Goal: Contribute content: Contribute content

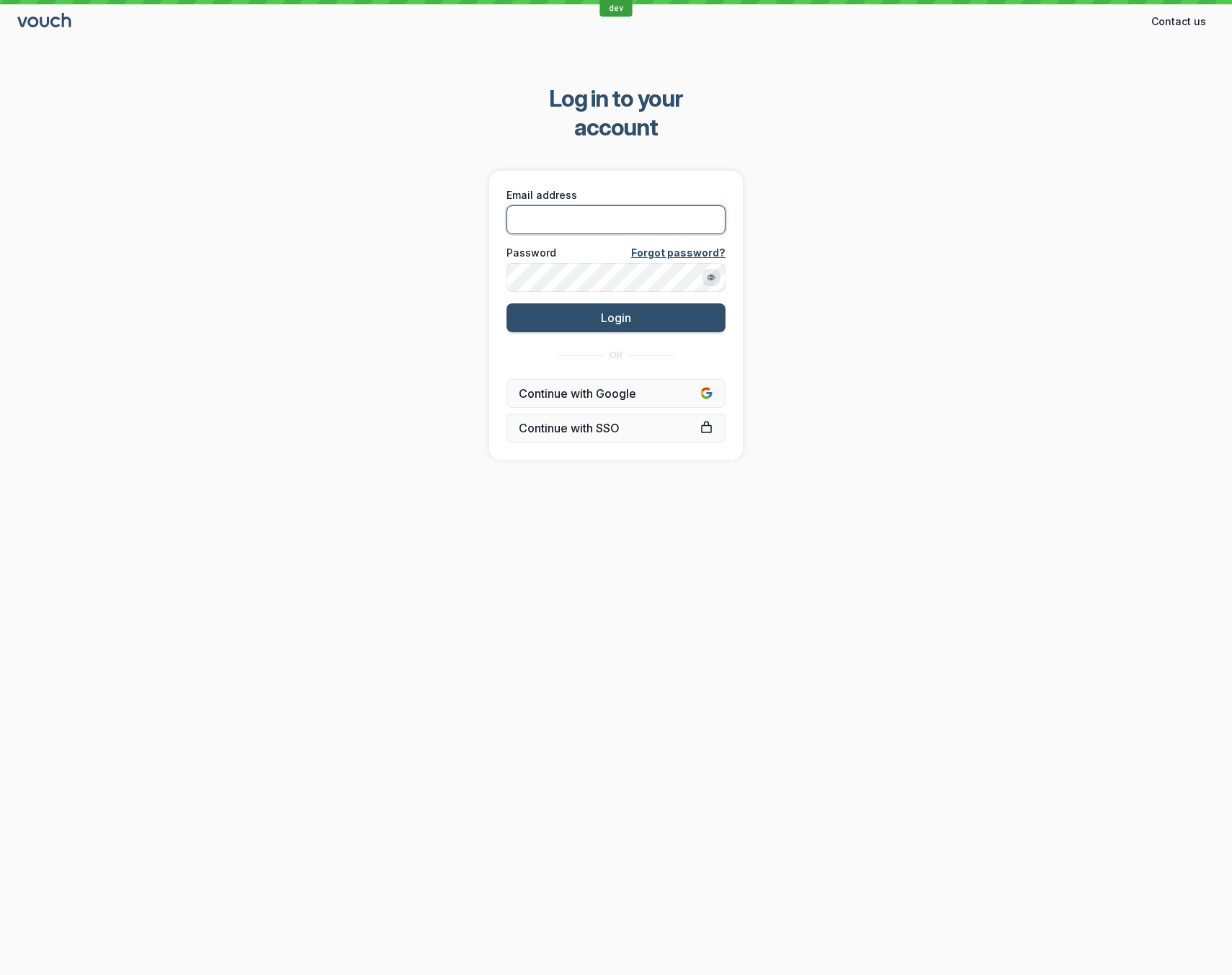
click at [573, 205] on input "Email address" at bounding box center [616, 219] width 219 height 29
click at [0, 706] on com-1password-button at bounding box center [0, 975] width 0 height 0
type input "[EMAIL_ADDRESS][DOMAIN_NAME]"
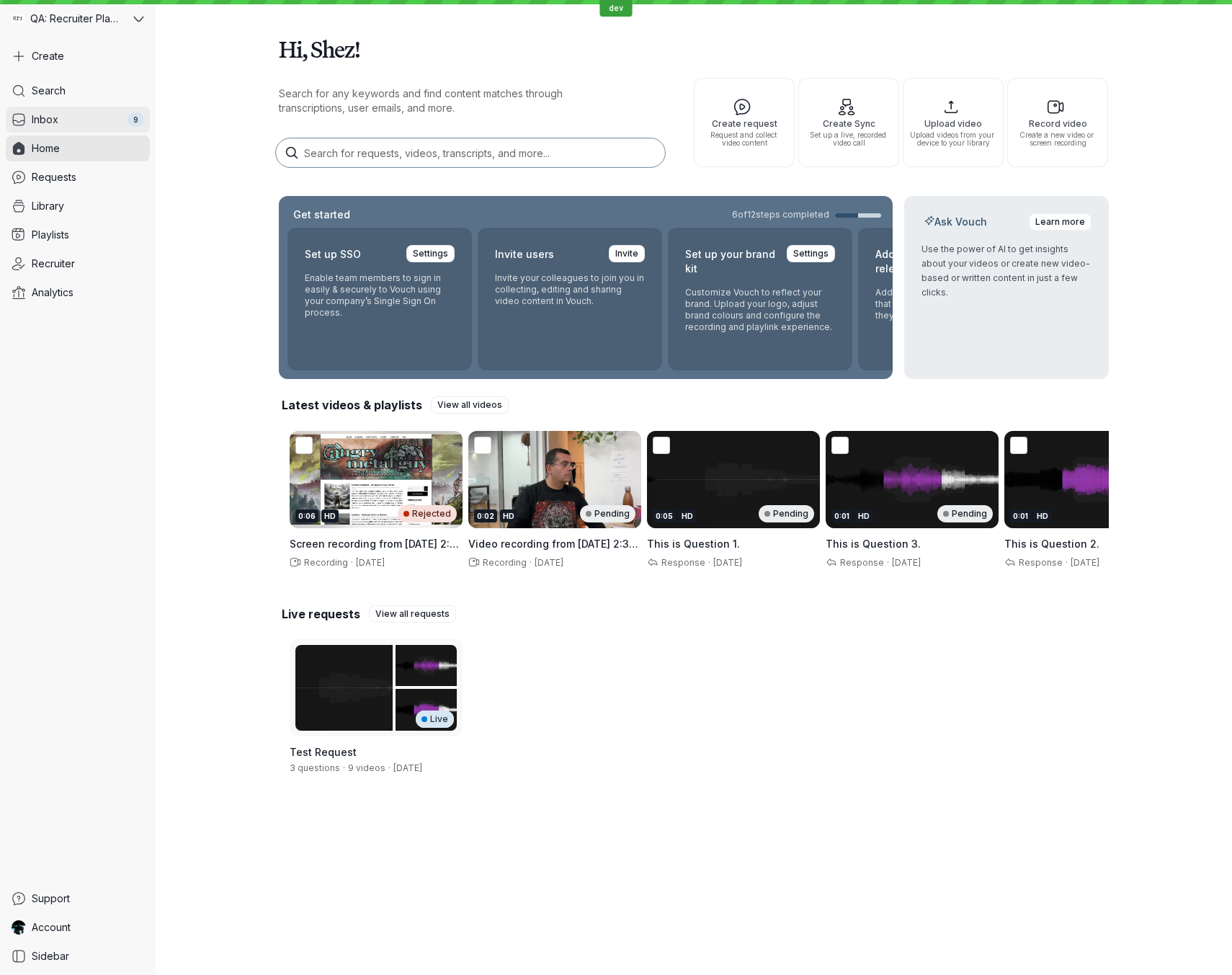
click at [90, 124] on link "Inbox 9" at bounding box center [78, 120] width 145 height 26
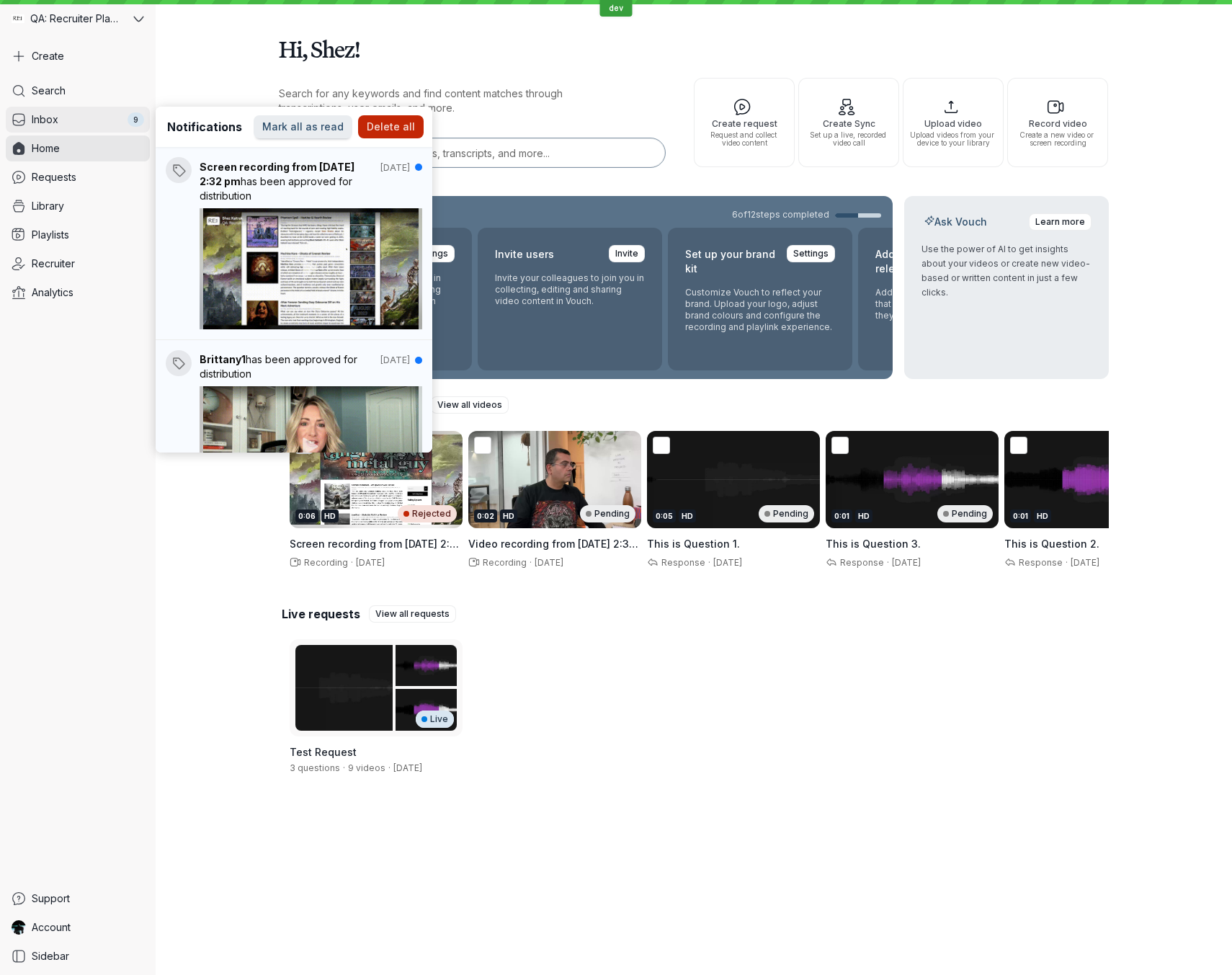
click at [90, 124] on link "Inbox 9" at bounding box center [78, 120] width 145 height 26
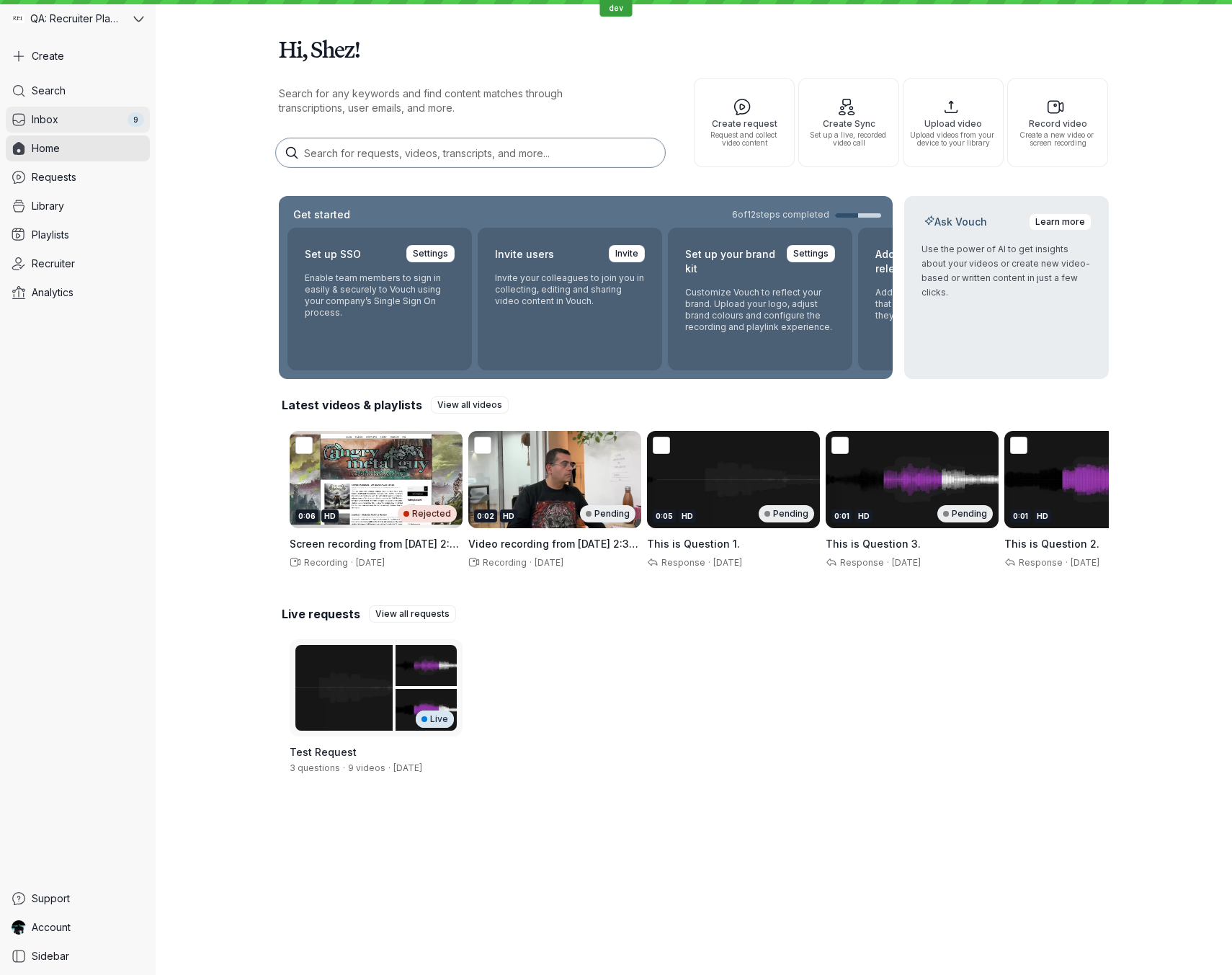
click at [76, 119] on link "Inbox 9" at bounding box center [78, 120] width 145 height 26
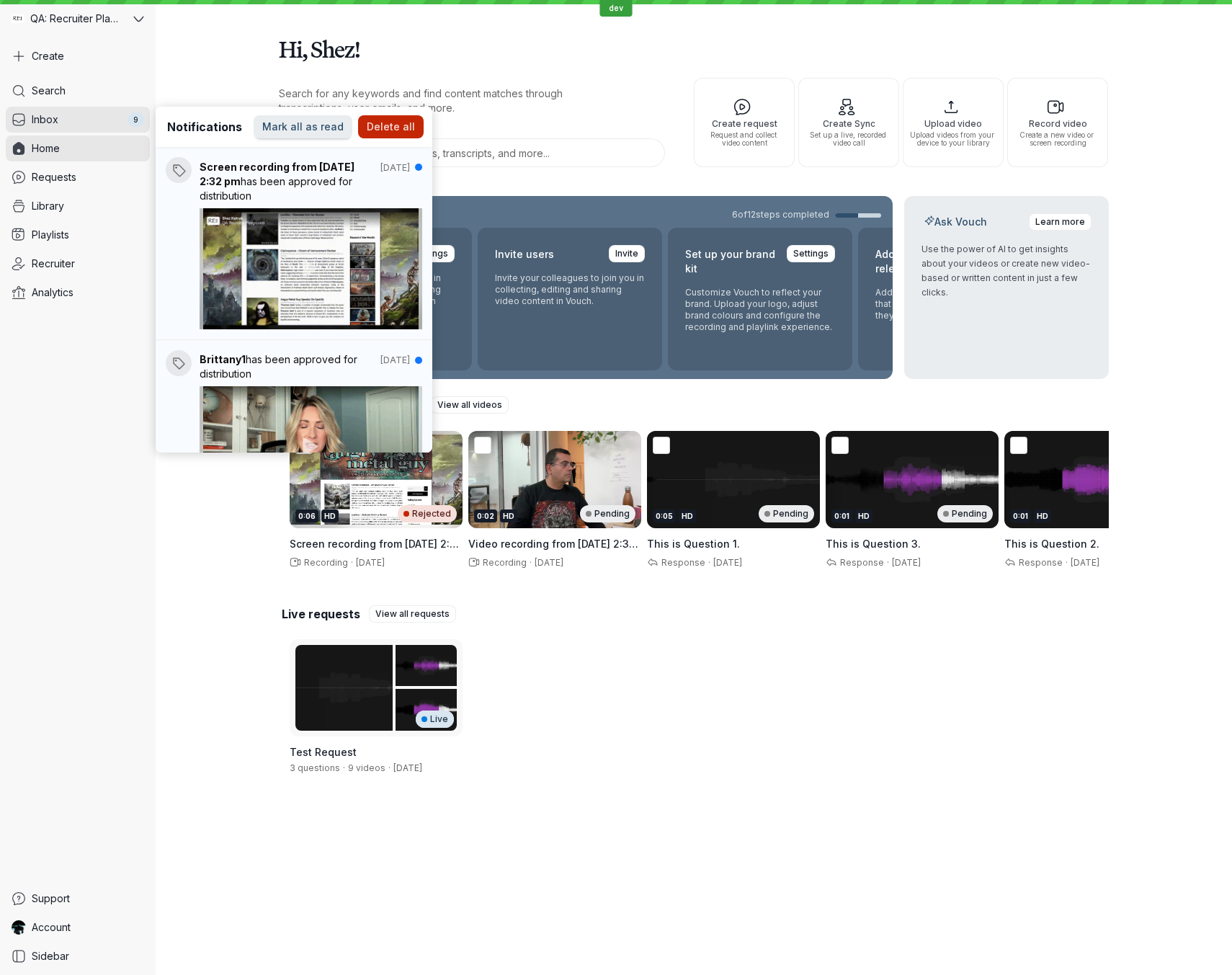
click at [666, 659] on div "Live Test Request 3 questions · 9 videos · [DATE]" at bounding box center [694, 711] width 830 height 165
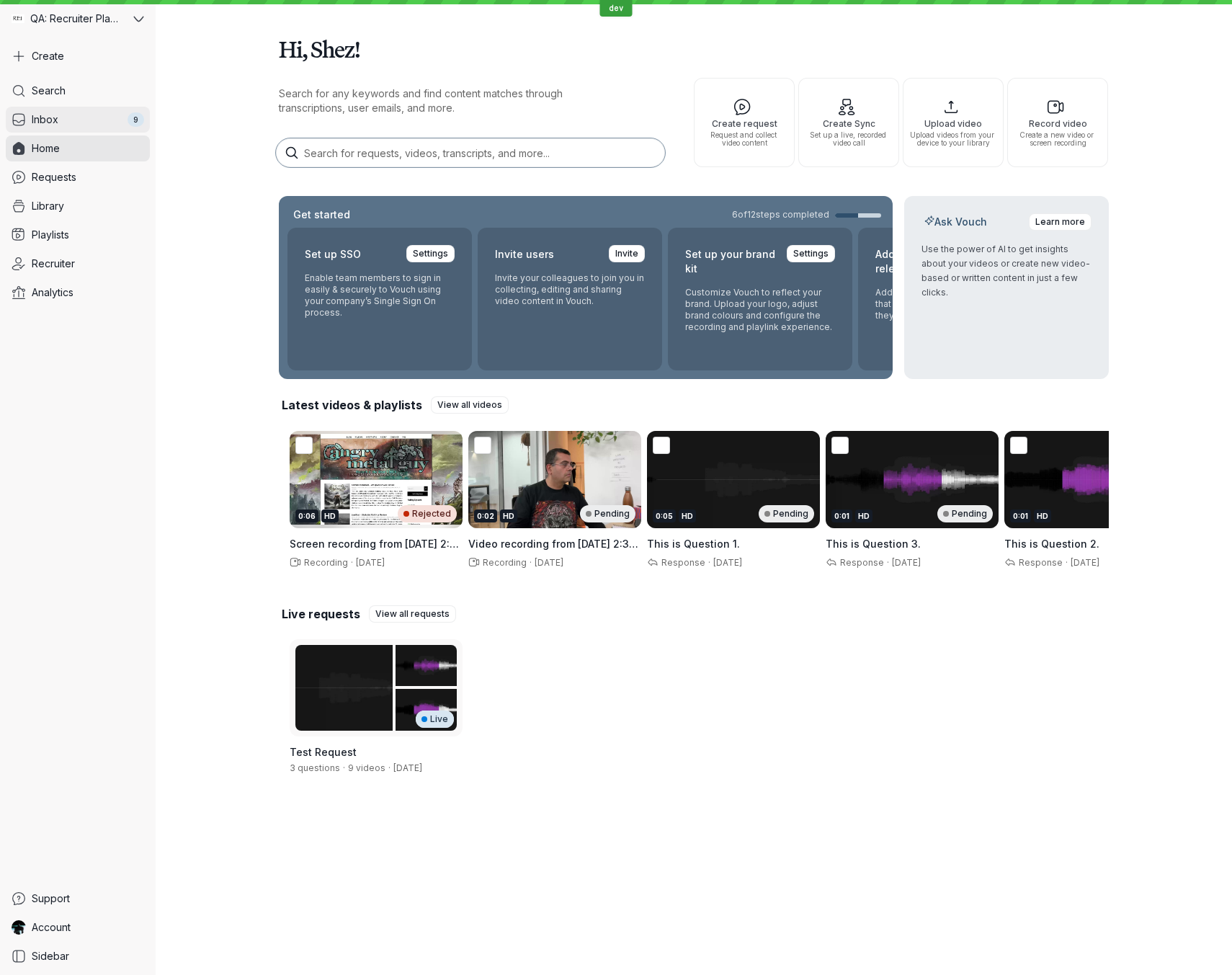
click at [63, 116] on link "Inbox 9" at bounding box center [78, 120] width 145 height 26
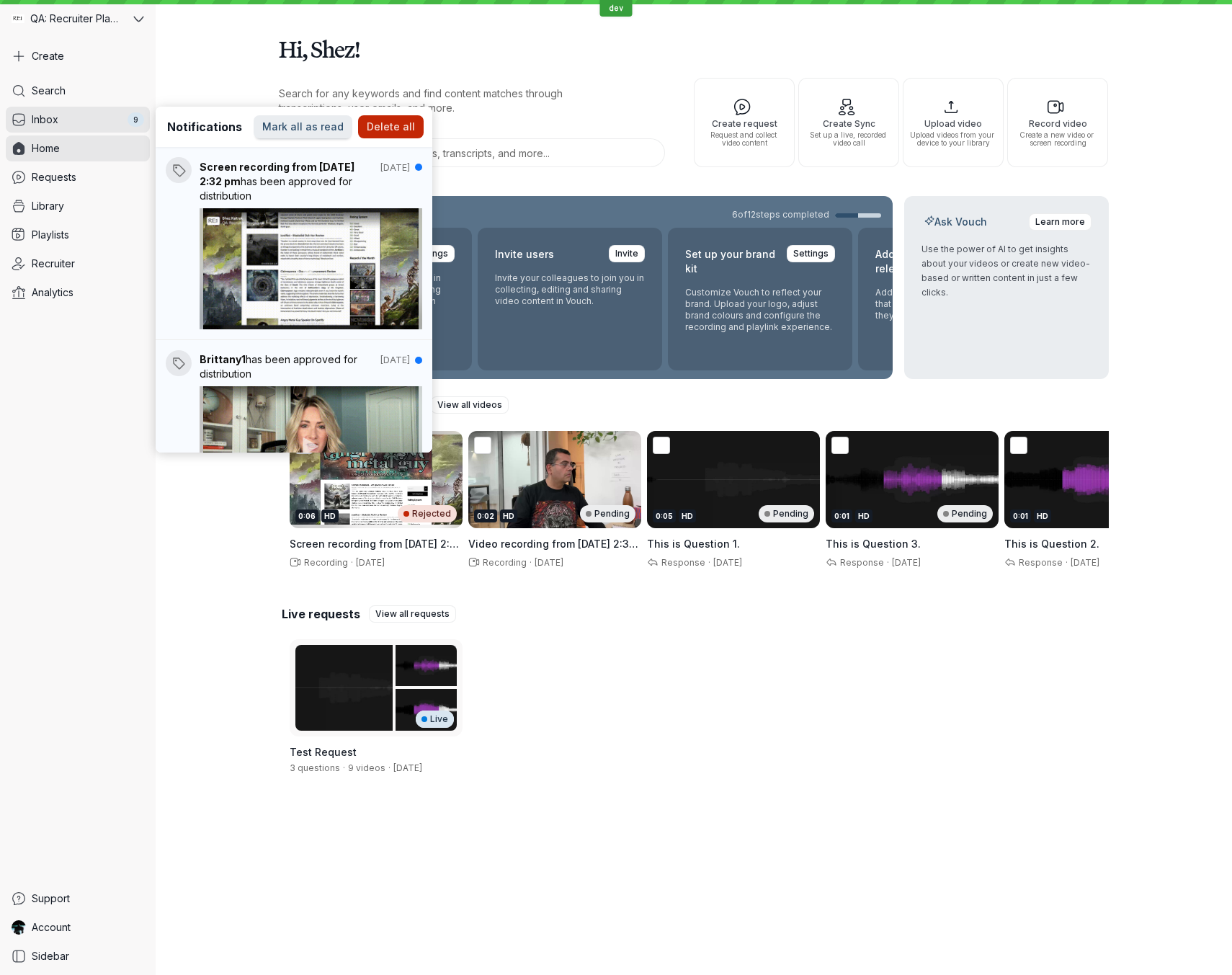
click at [69, 458] on div "Search Inbox 9 Home Requests Library Playlists Recruiter Analytics" at bounding box center [78, 479] width 145 height 802
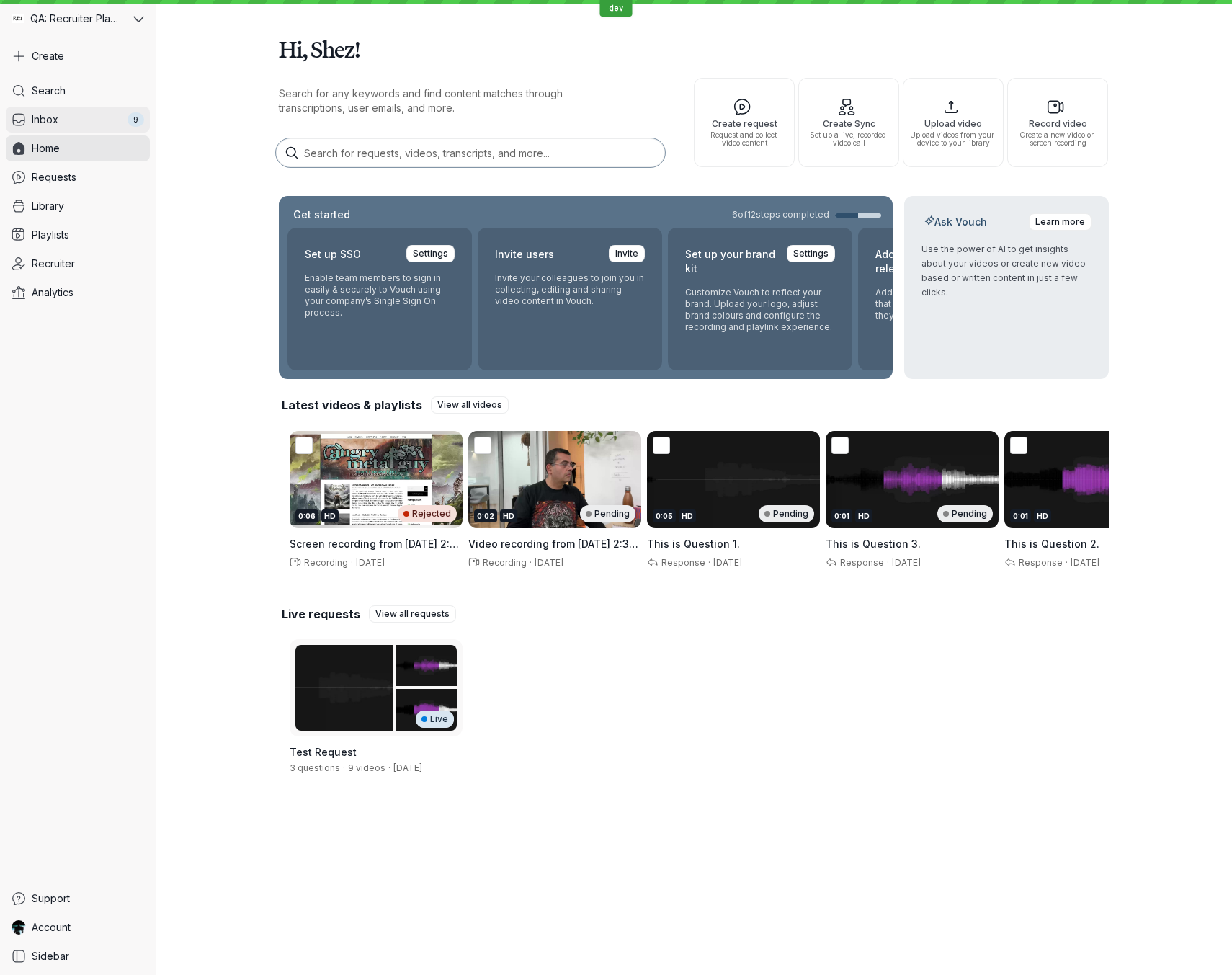
click at [82, 116] on link "Inbox 9" at bounding box center [78, 120] width 145 height 26
click at [51, 204] on span "Library" at bounding box center [48, 206] width 33 height 15
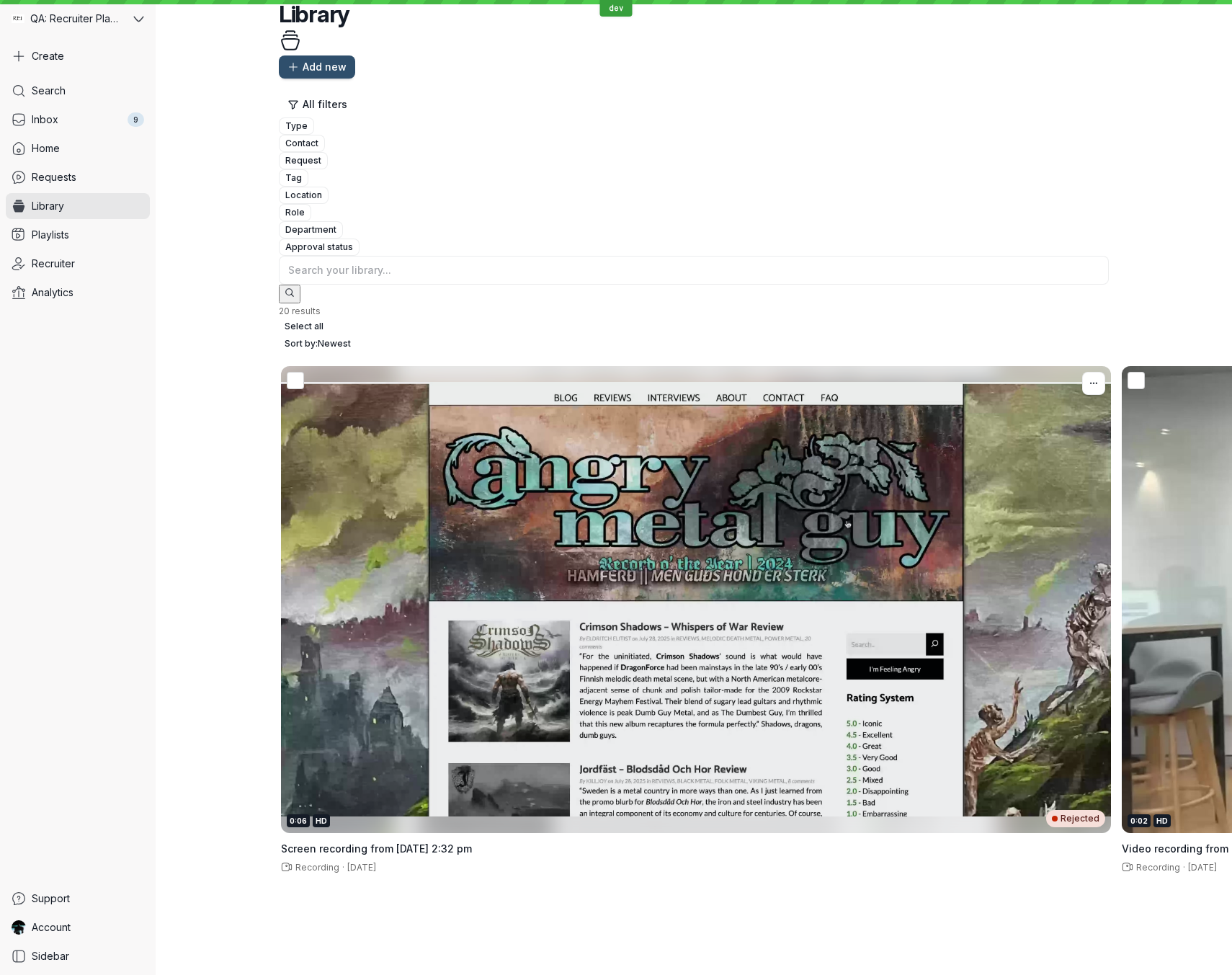
click at [371, 366] on div "0:06 HD Rejected" at bounding box center [696, 600] width 830 height 467
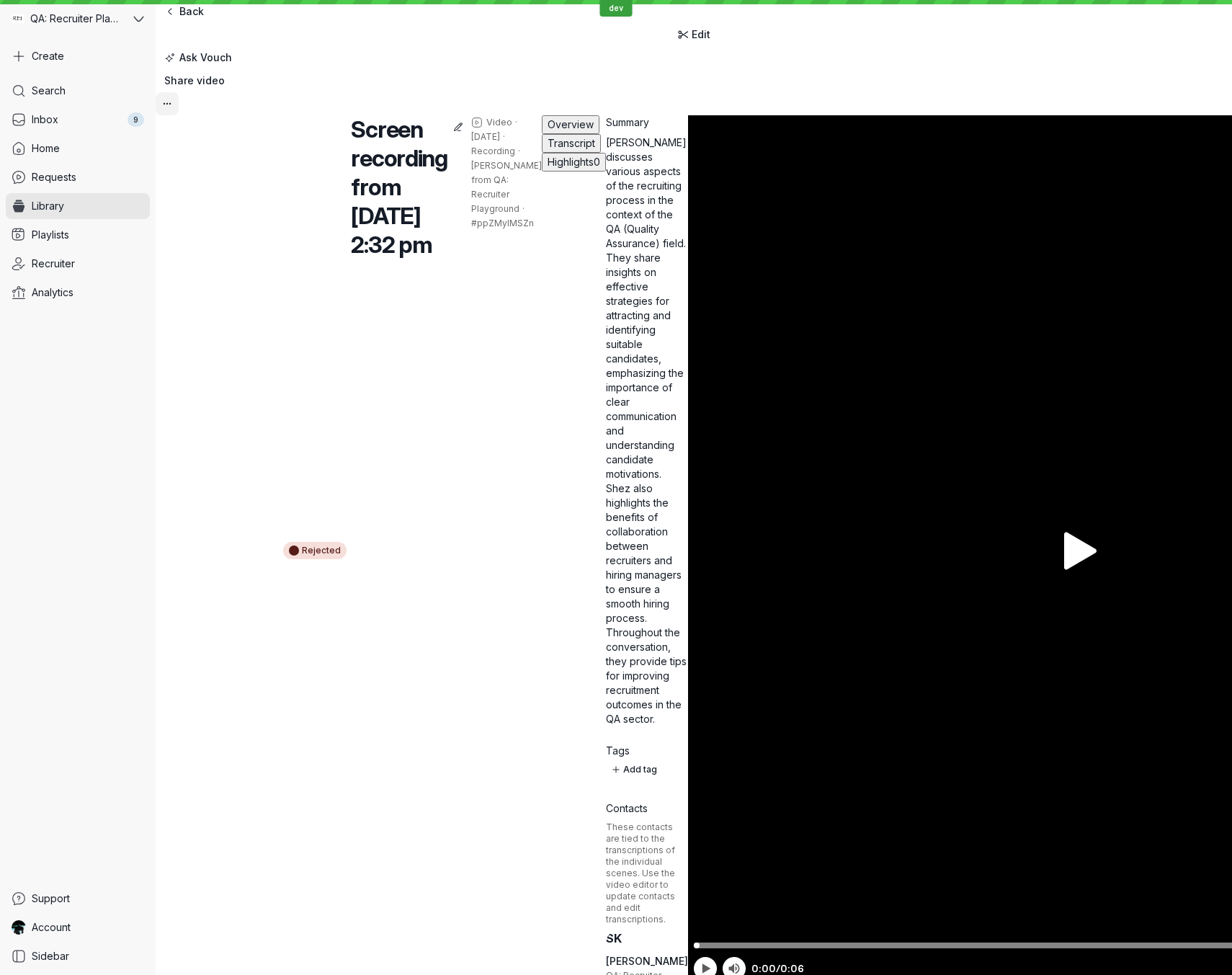
click at [173, 98] on icon "More actions" at bounding box center [167, 104] width 12 height 12
click at [62, 229] on span "Playlists" at bounding box center [51, 235] width 38 height 15
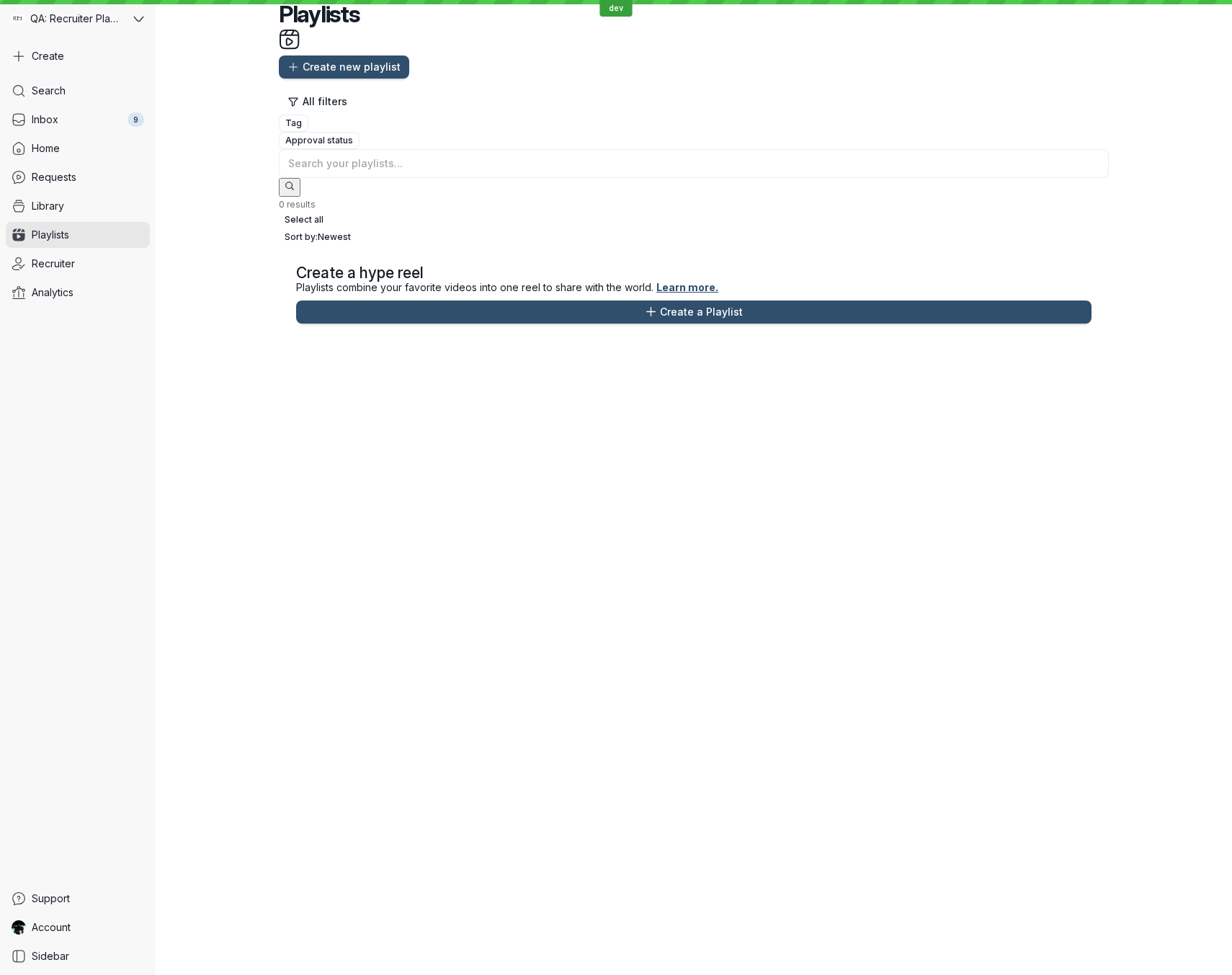
click at [123, 1] on div "dev" at bounding box center [616, 2] width 1232 height 4
click at [117, 21] on span "QA: Recruiter Playground" at bounding box center [76, 19] width 92 height 15
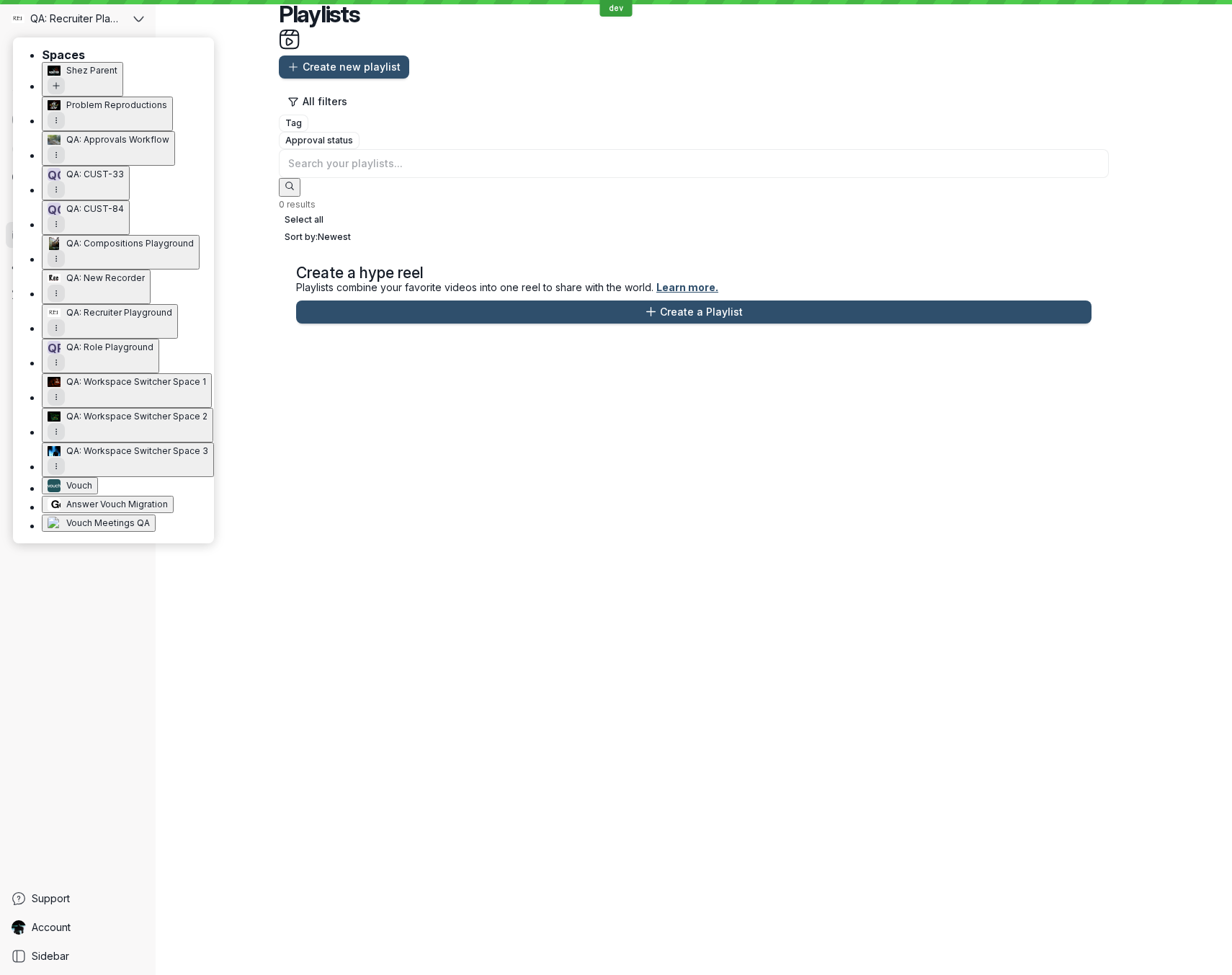
click at [107, 113] on button "Problem Reproductions" at bounding box center [107, 114] width 131 height 35
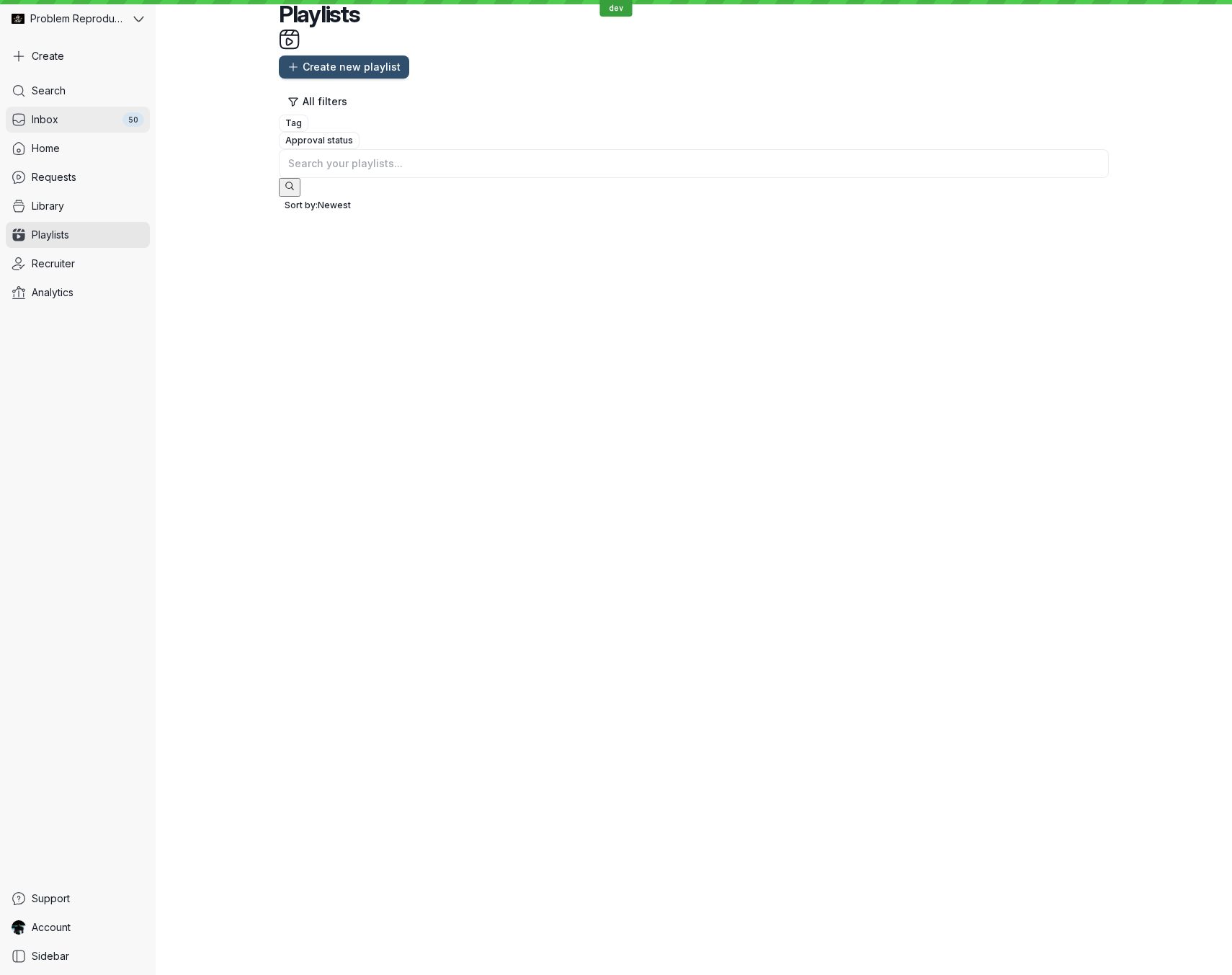
click at [127, 115] on div "50" at bounding box center [134, 120] width 22 height 15
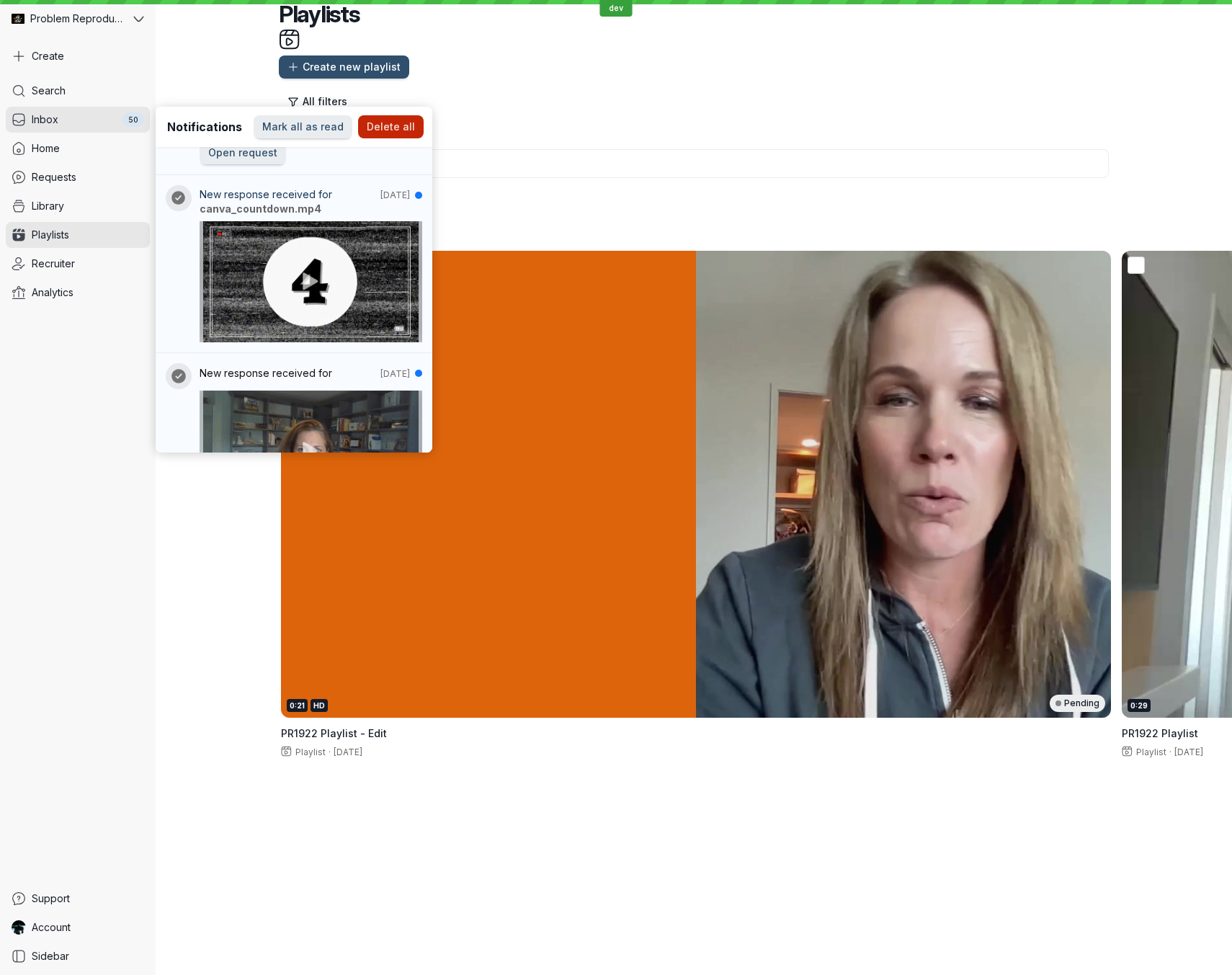
scroll to position [293, 0]
click at [165, 287] on div at bounding box center [178, 262] width 26 height 157
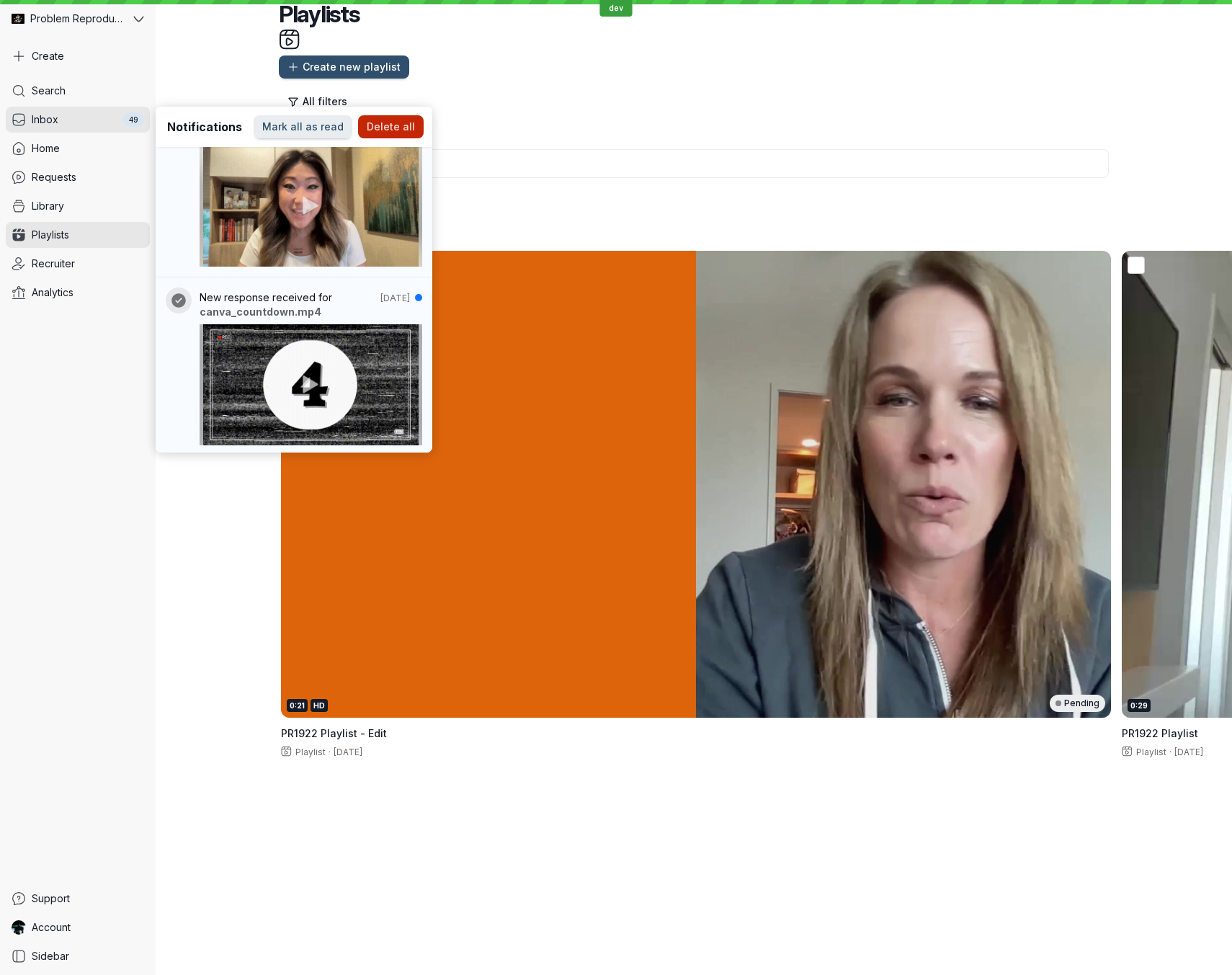
scroll to position [946, 0]
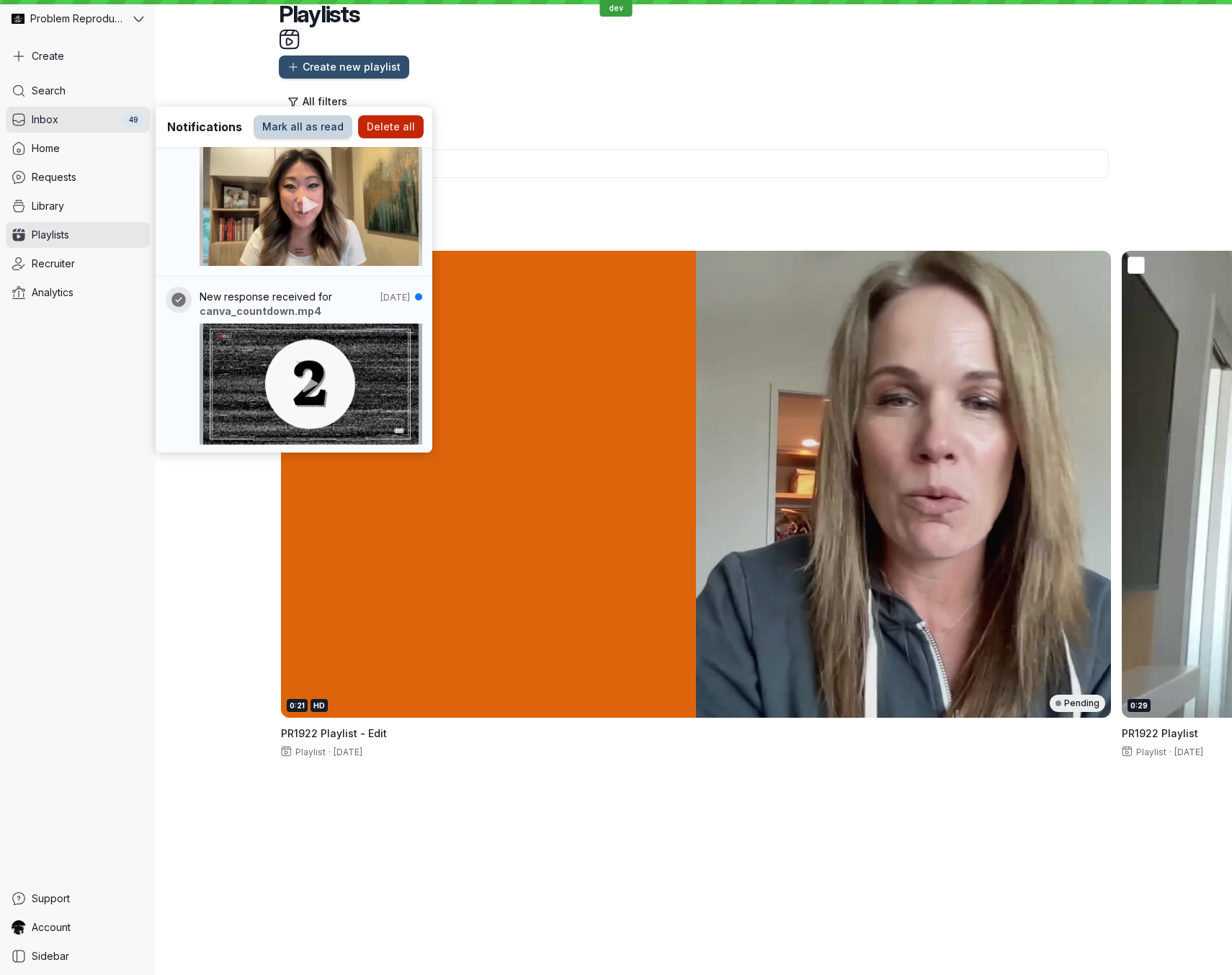
click at [299, 130] on span "Mark all as read" at bounding box center [303, 127] width 81 height 15
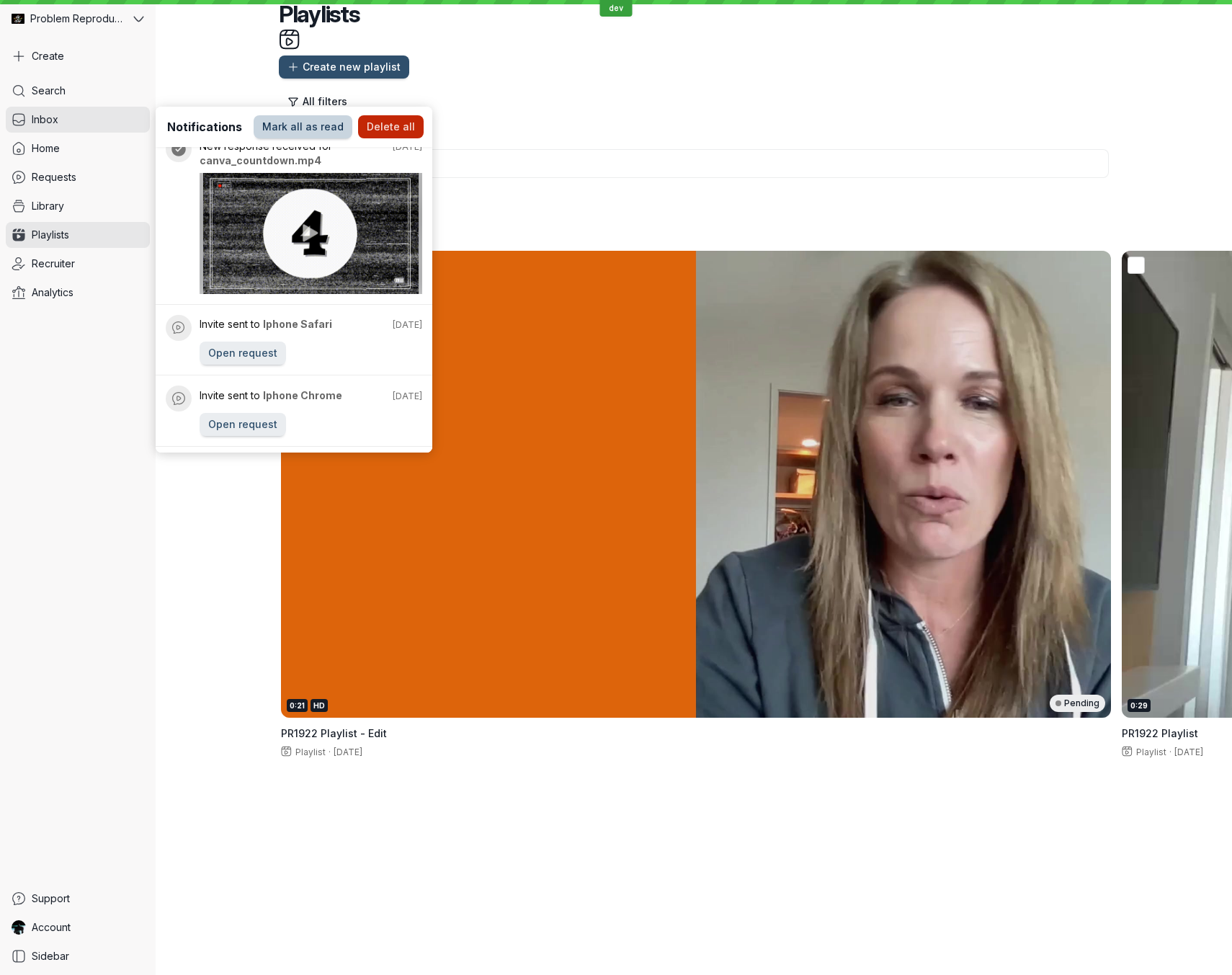
scroll to position [0, 0]
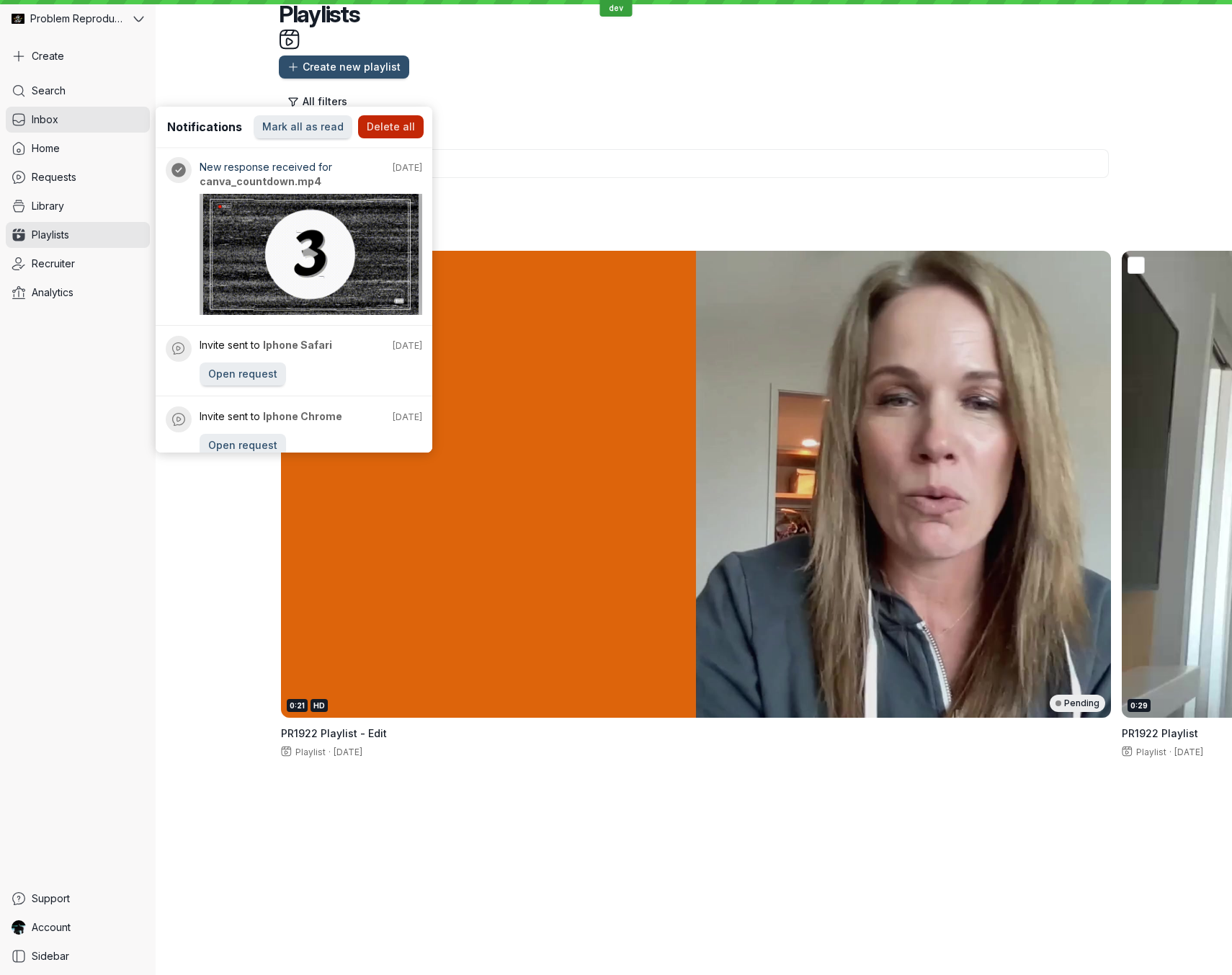
click at [179, 169] on icon at bounding box center [178, 169] width 15 height 15
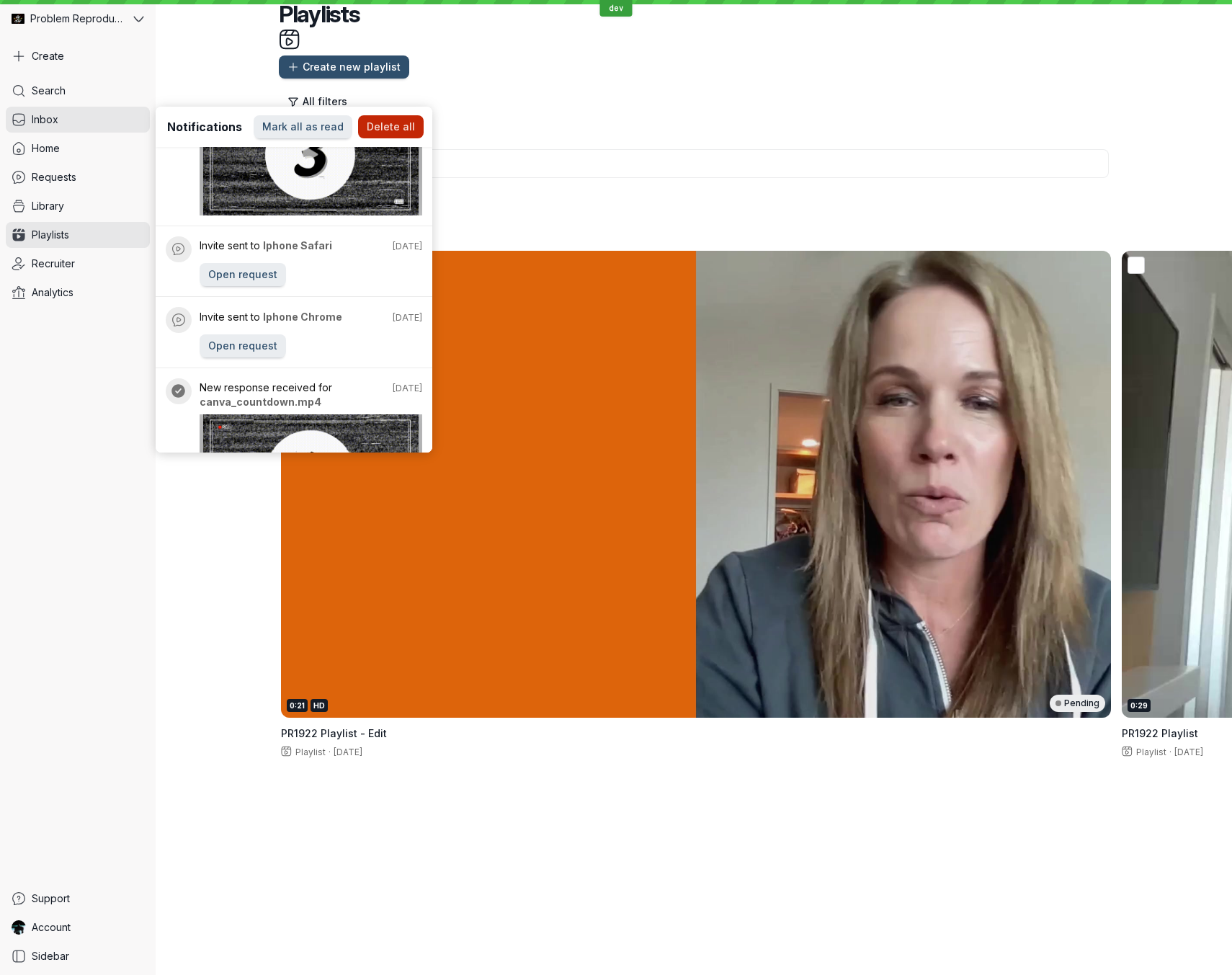
scroll to position [103, 0]
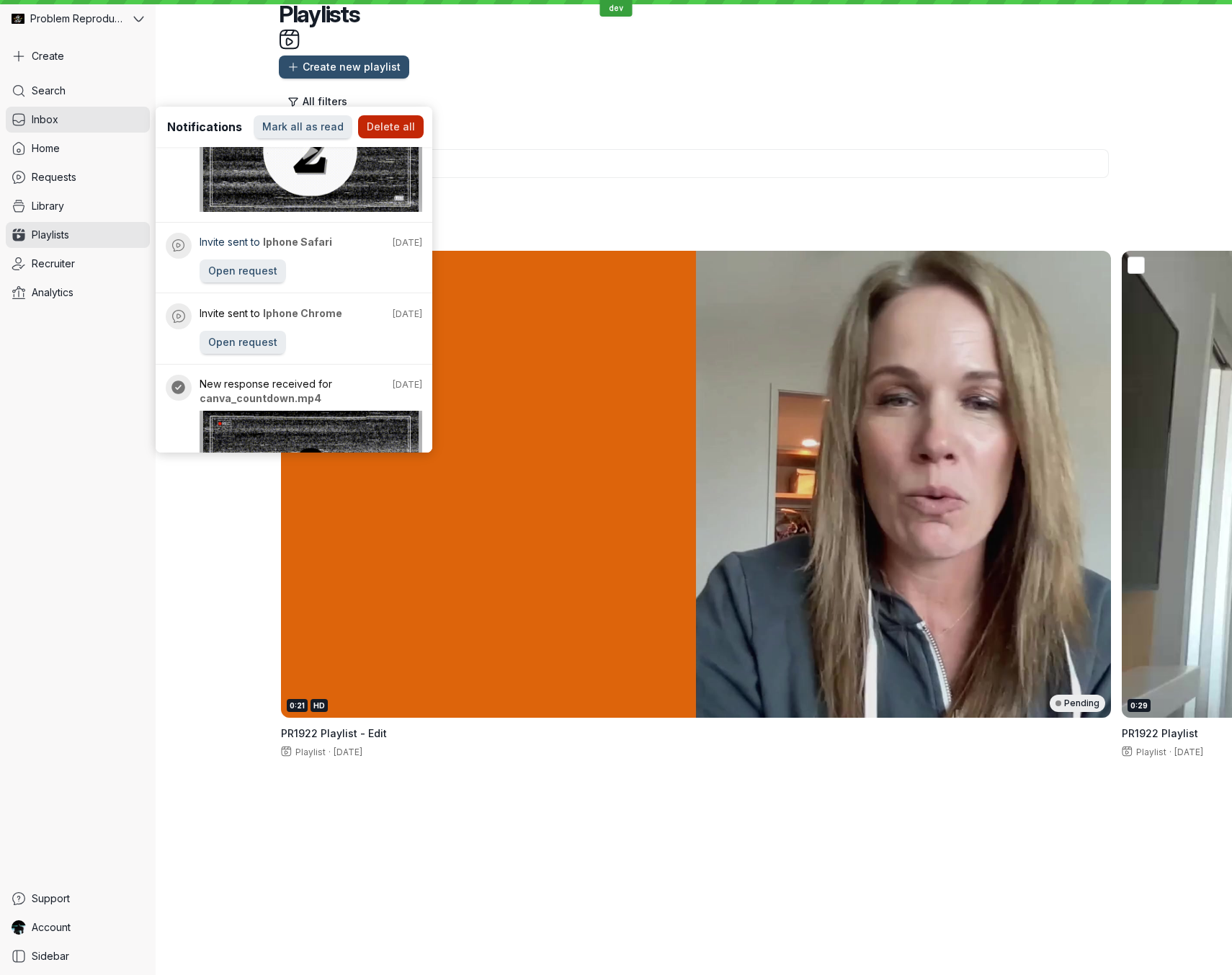
click at [317, 242] on span "Iphone Safari" at bounding box center [298, 242] width 69 height 12
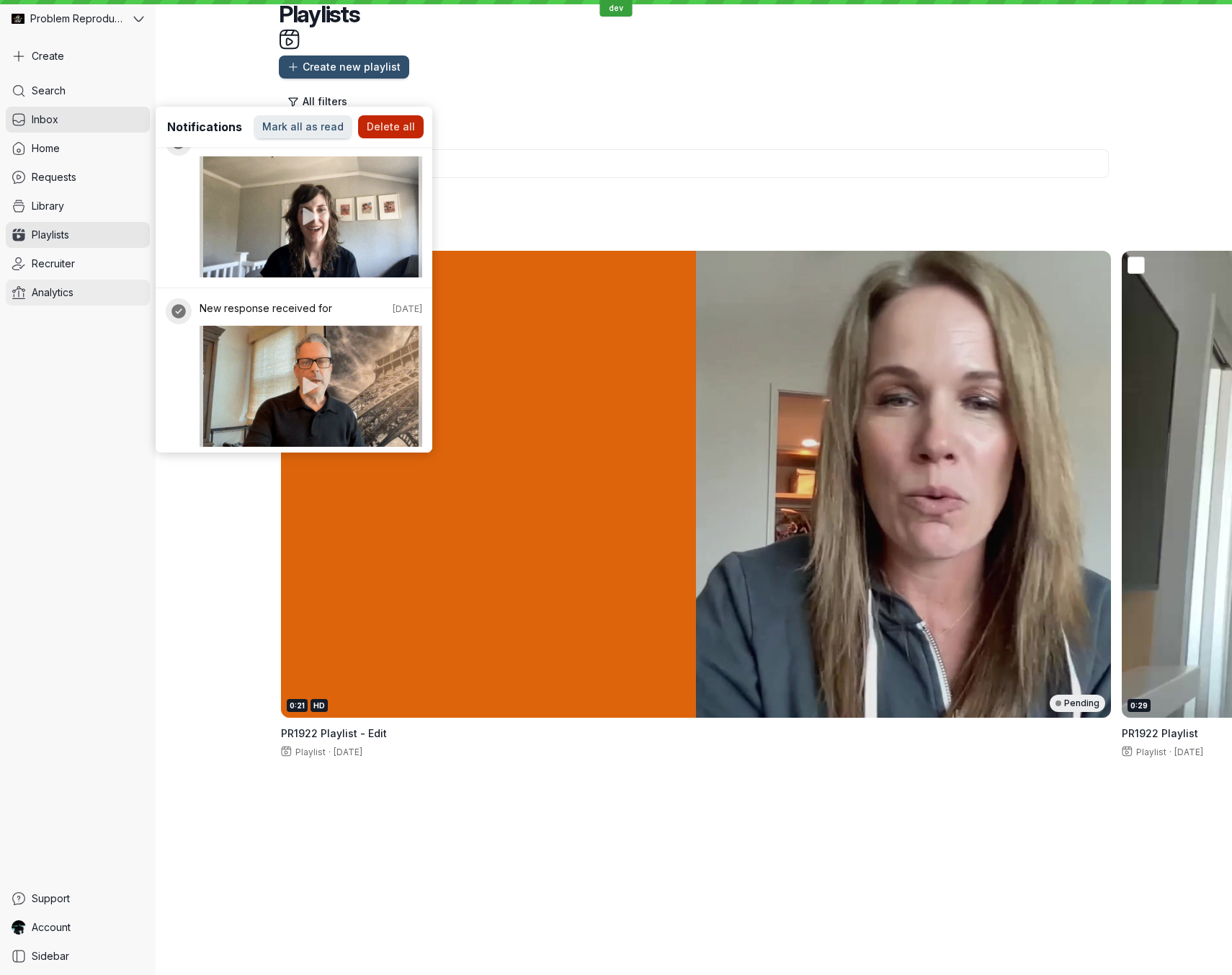
scroll to position [1283, 0]
click at [394, 126] on span "Delete all" at bounding box center [390, 127] width 49 height 15
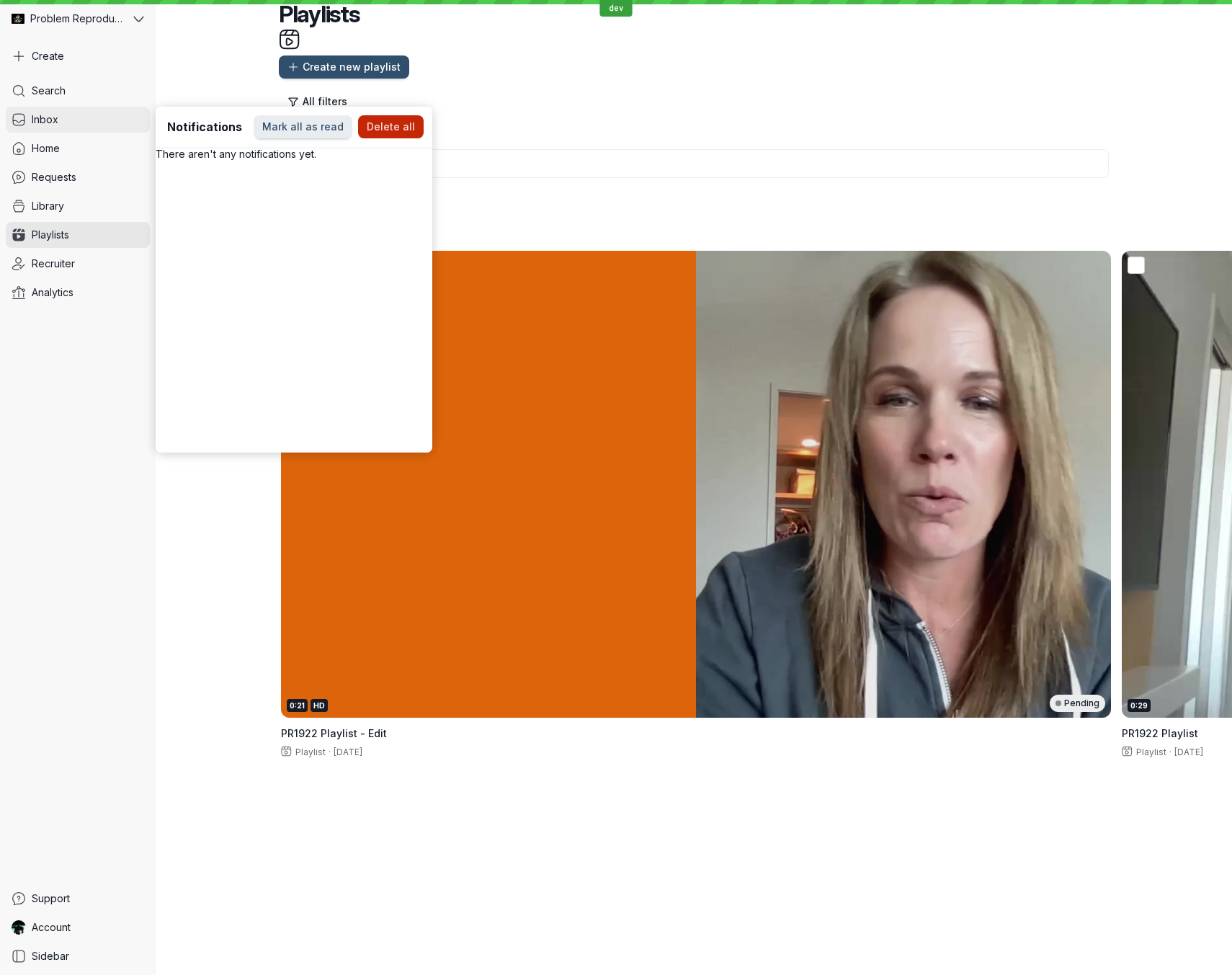
click at [59, 126] on link "Inbox" at bounding box center [78, 120] width 145 height 26
click at [567, 55] on div "Create new playlist" at bounding box center [694, 66] width 830 height 23
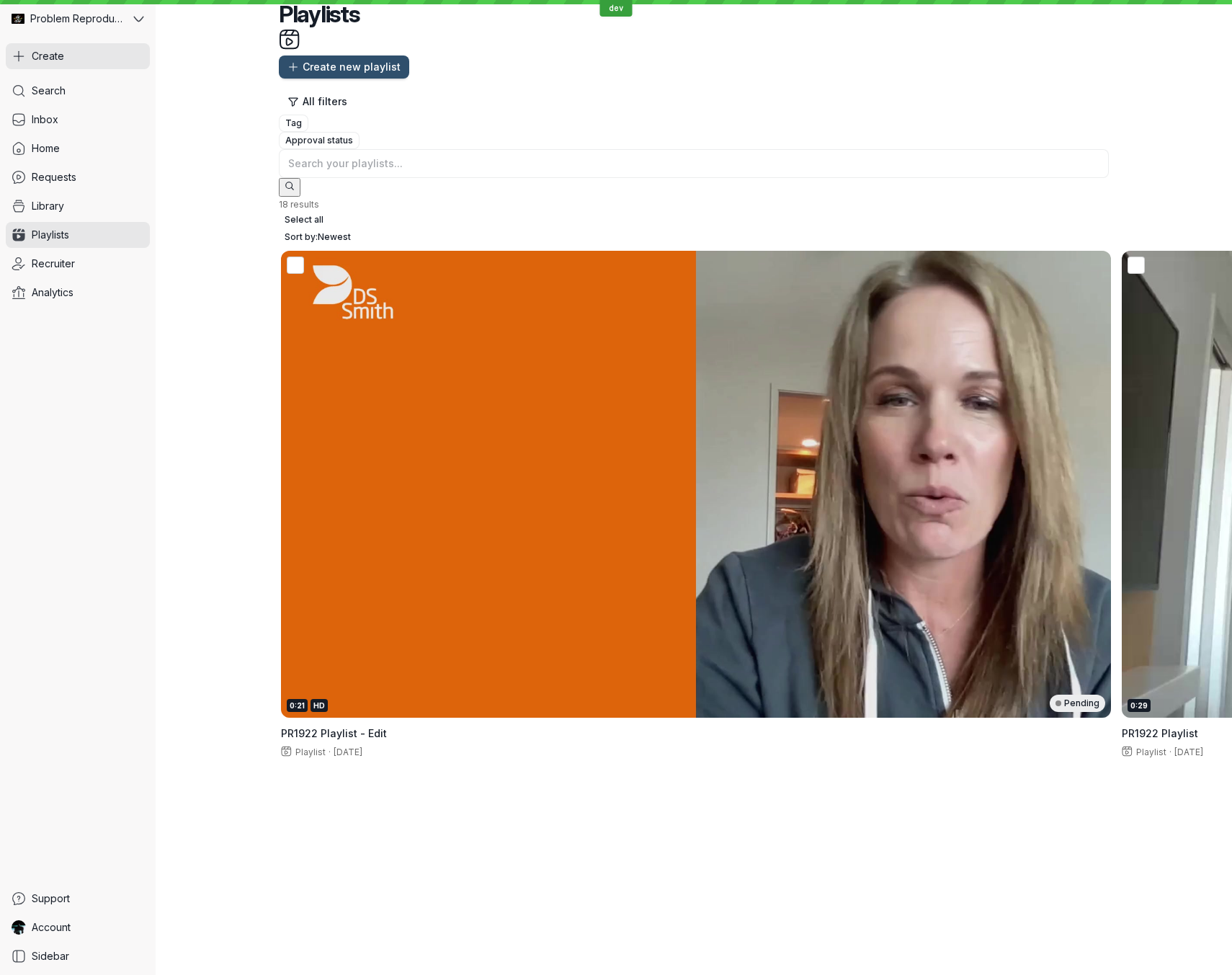
click at [91, 55] on button "Create" at bounding box center [78, 56] width 145 height 26
type input "C:\fakepath\01 - Fearless 50 Nominees - [PERSON_NAME] - What is your name, titl…"
type input "U"
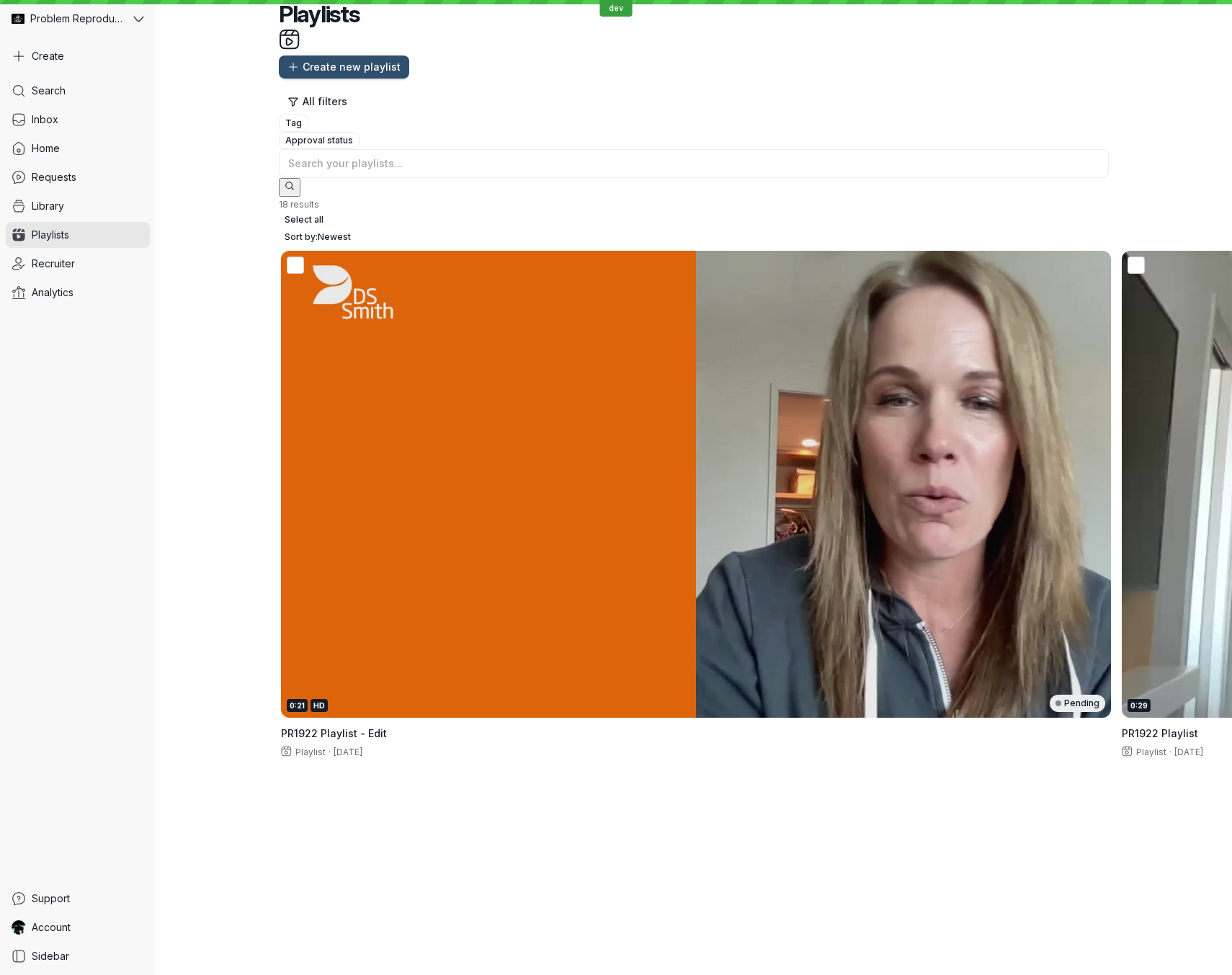
type input "N"
type input "Upload Notification?"
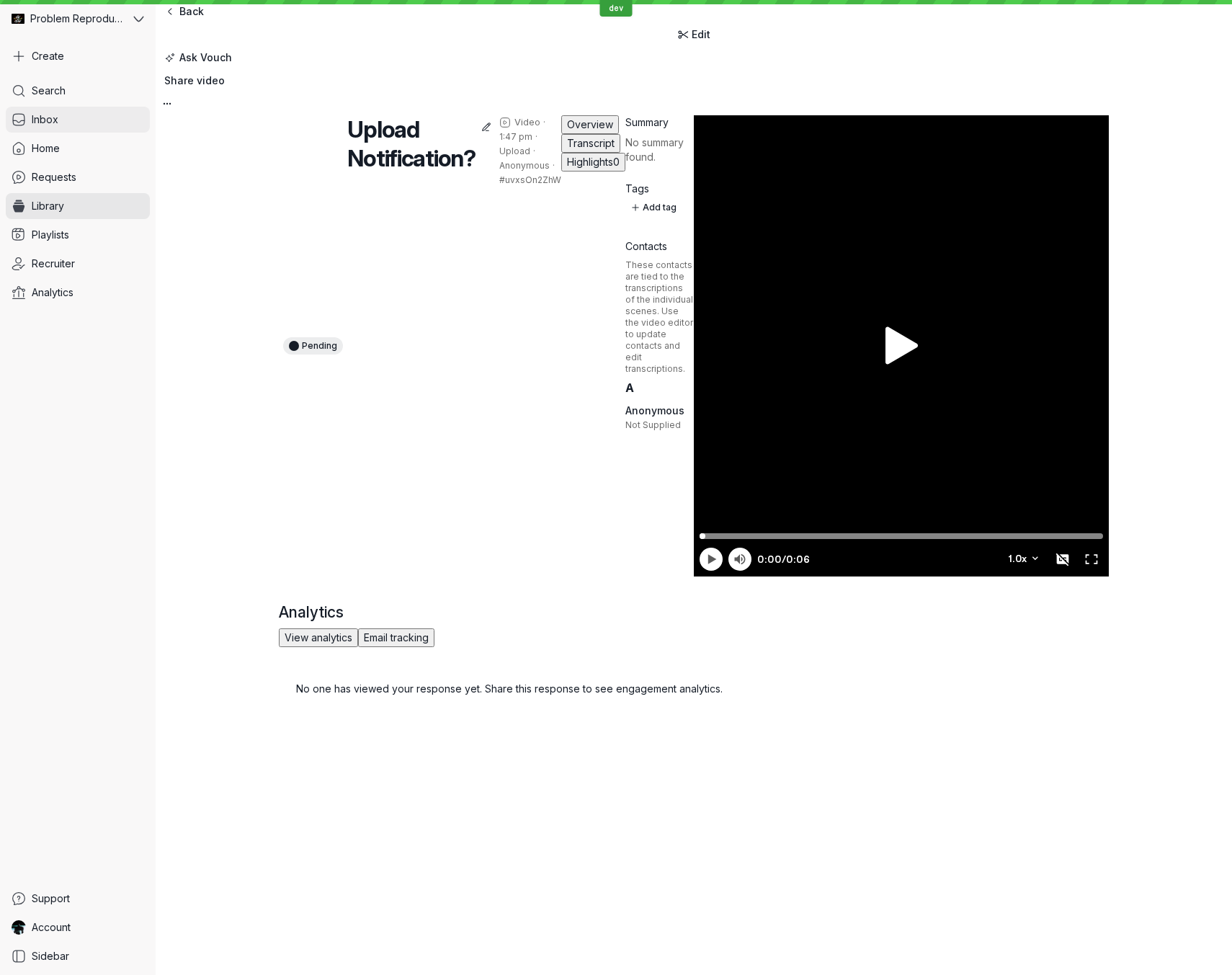
click at [66, 116] on link "Inbox" at bounding box center [78, 120] width 145 height 26
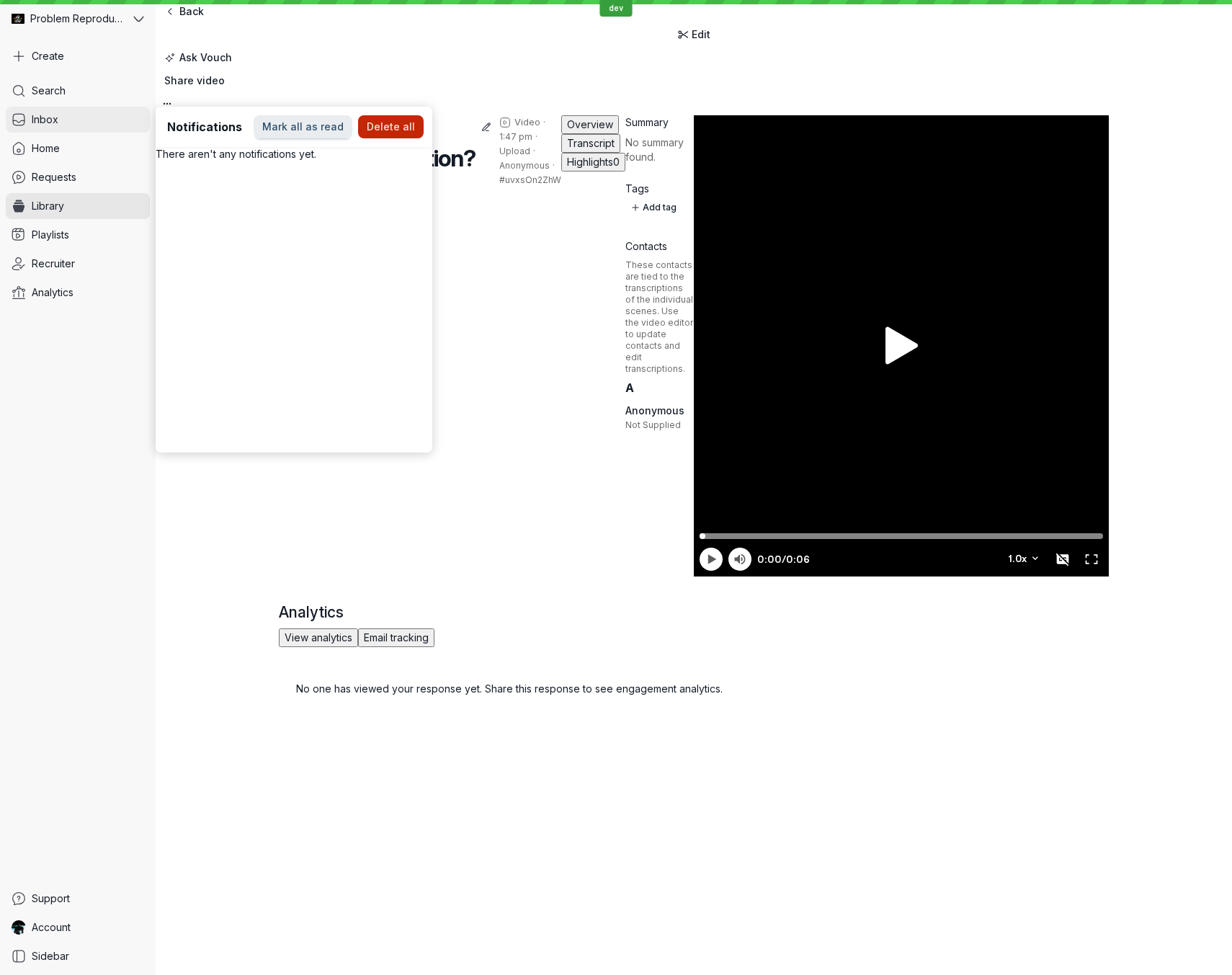
click at [66, 116] on link "Inbox" at bounding box center [78, 120] width 145 height 26
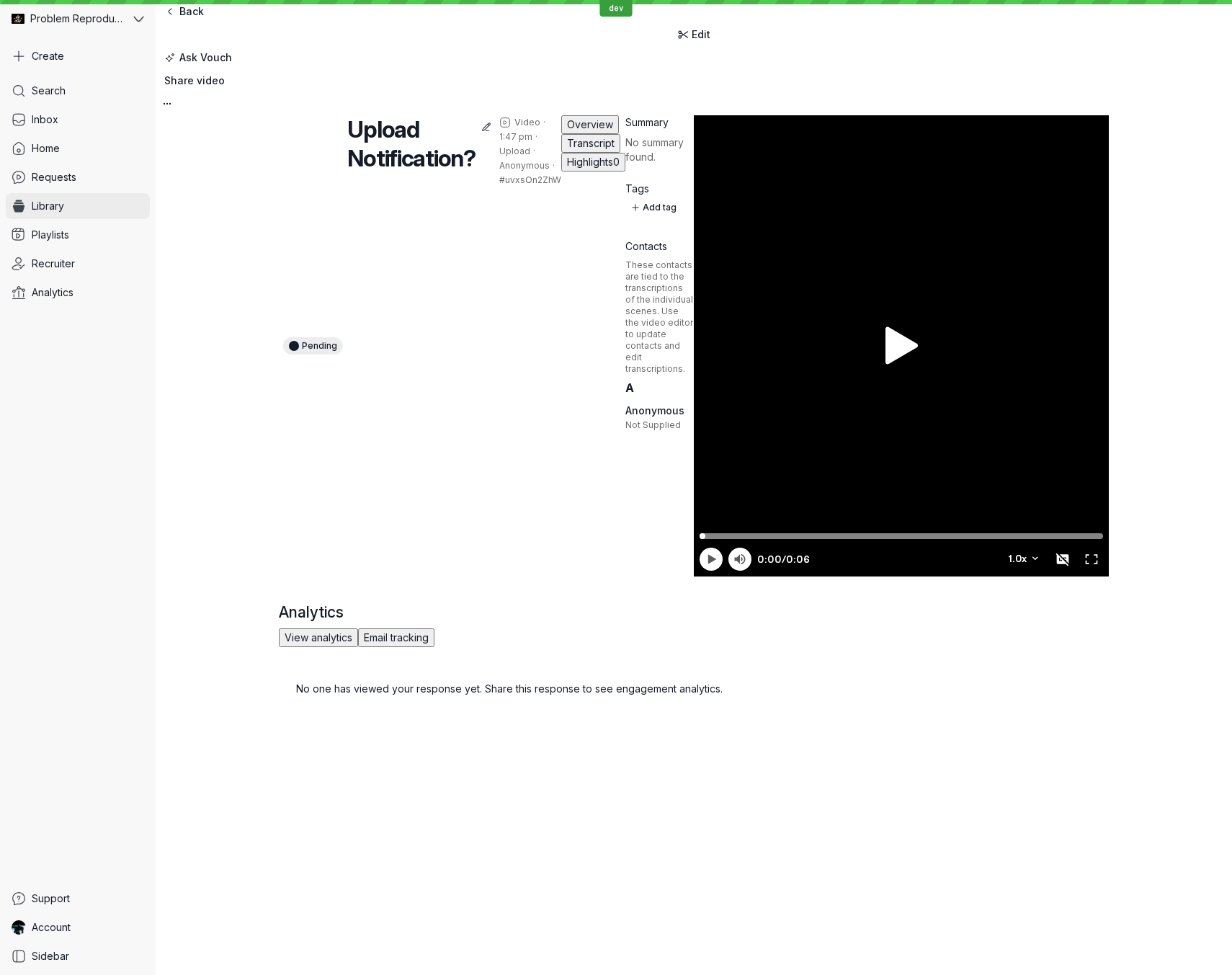
click at [59, 204] on span "Library" at bounding box center [48, 206] width 33 height 15
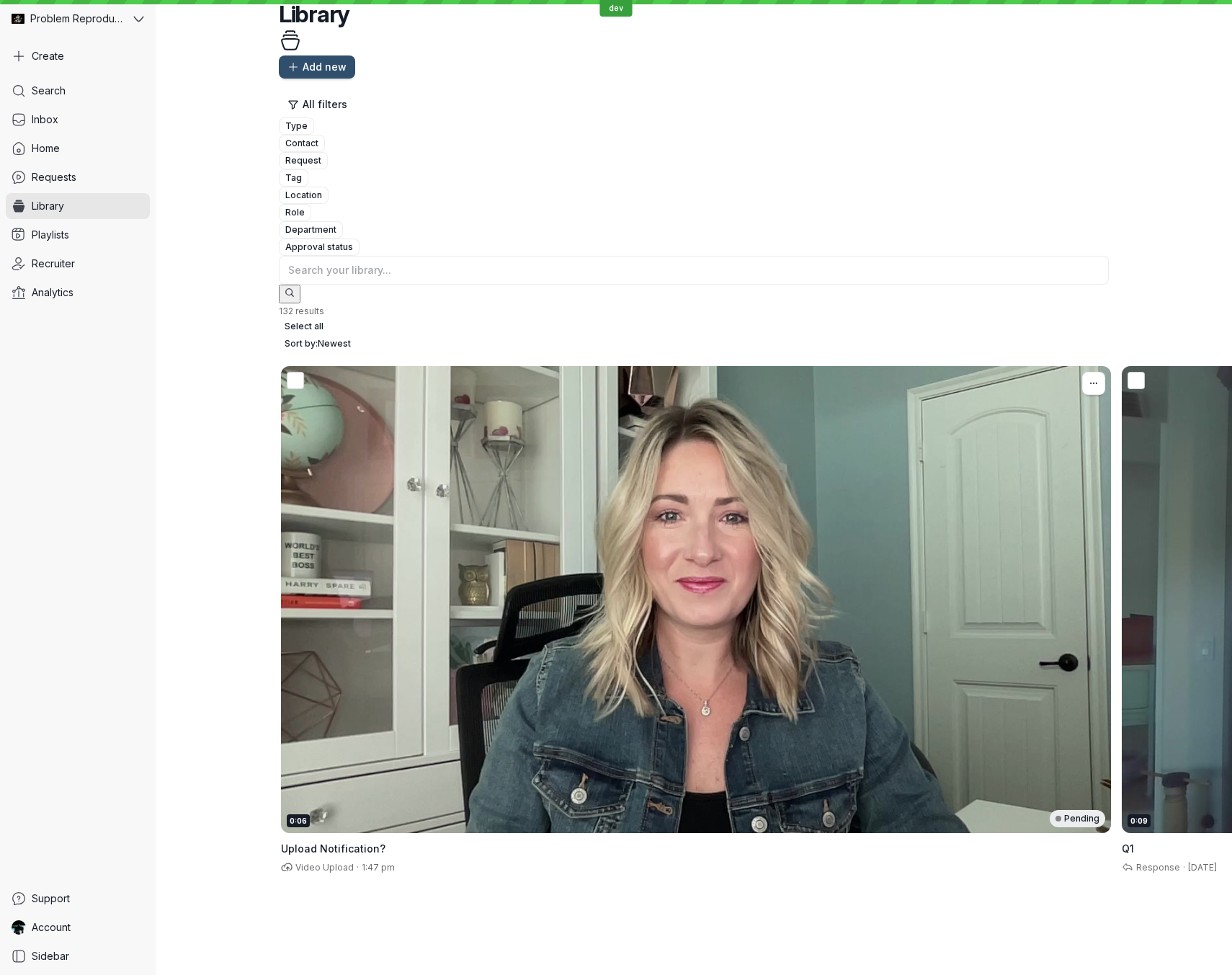
click at [370, 366] on div "0:06 Pending" at bounding box center [696, 600] width 830 height 467
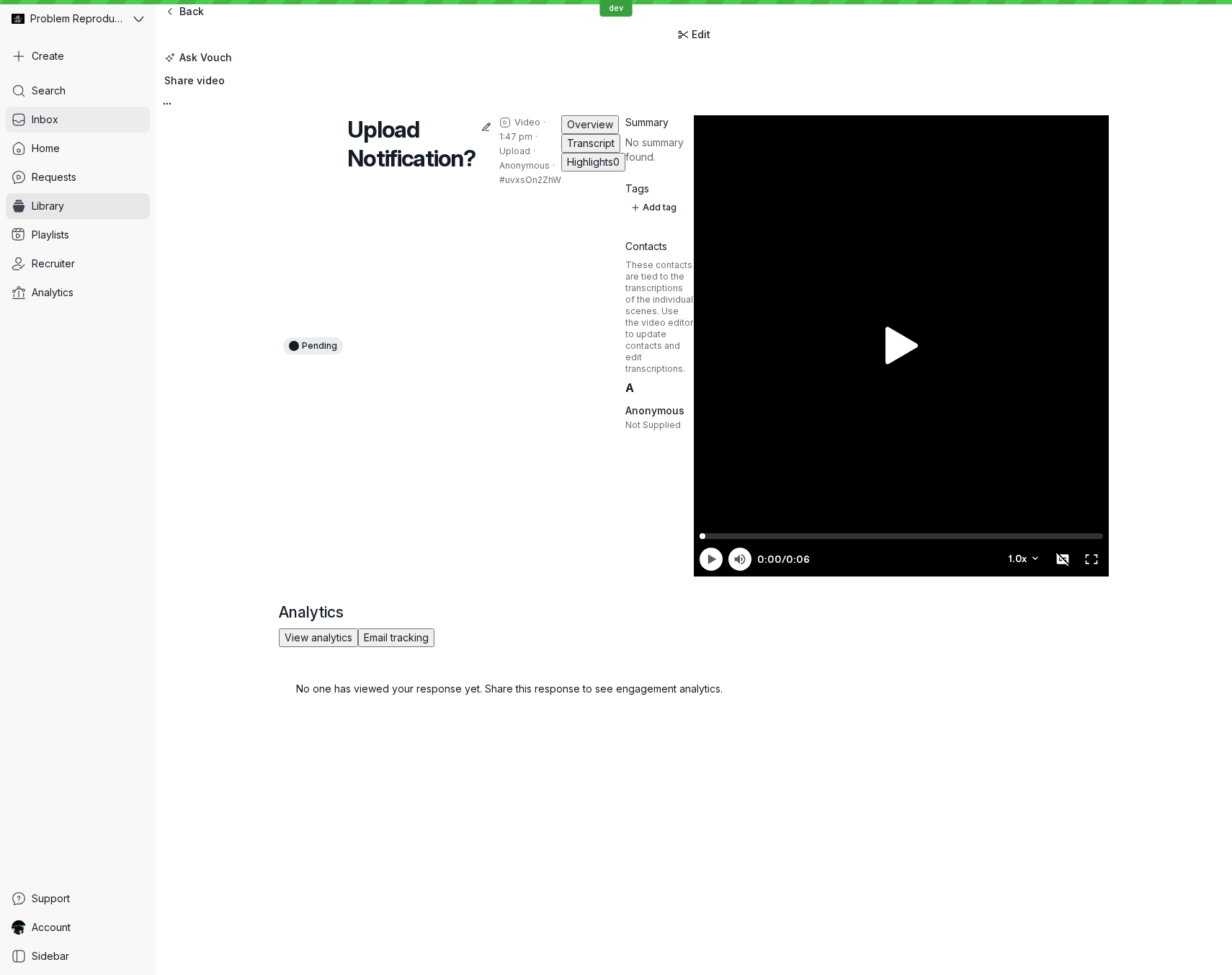
click at [105, 113] on link "Inbox" at bounding box center [78, 120] width 145 height 26
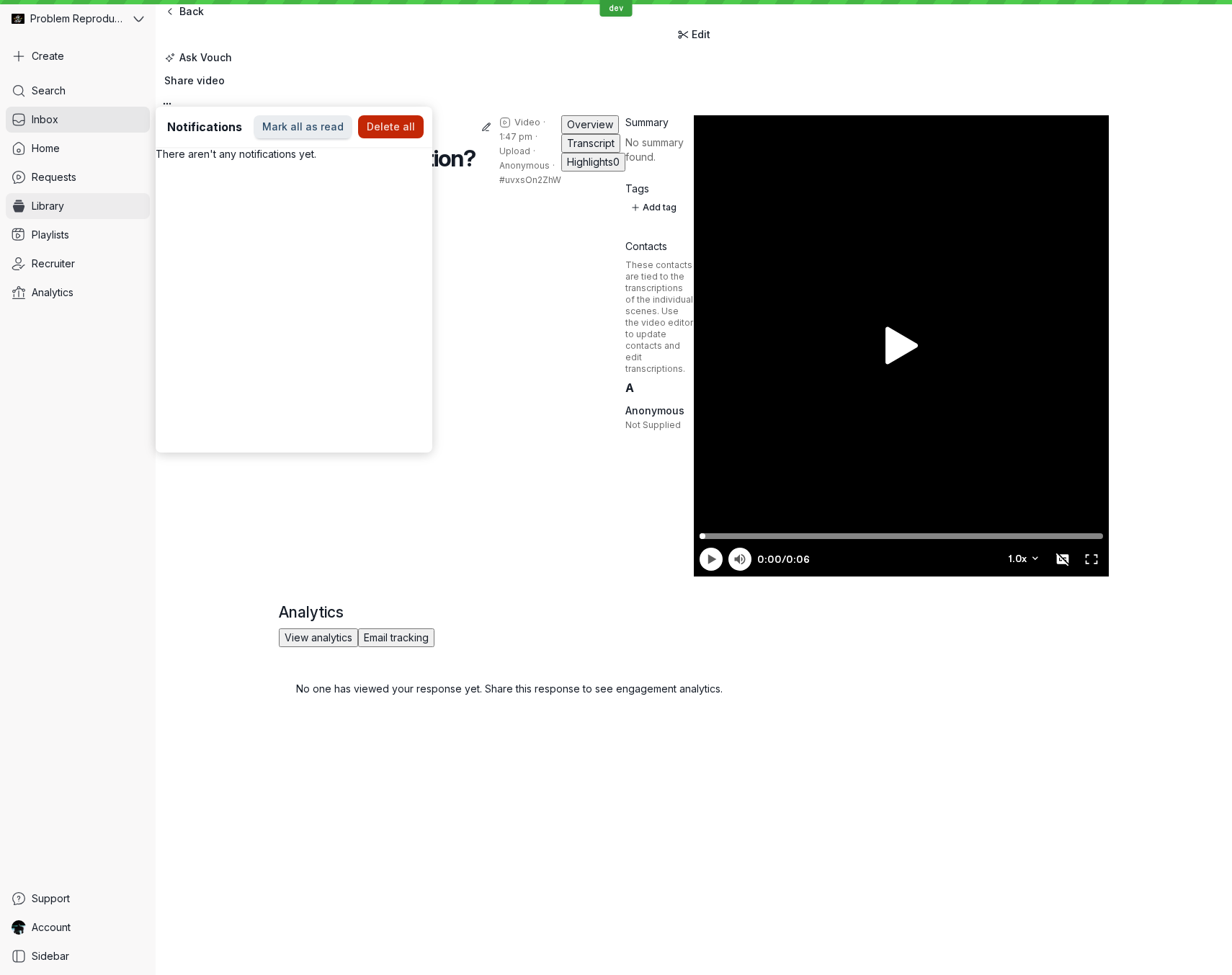
click at [64, 208] on span "Library" at bounding box center [48, 206] width 33 height 15
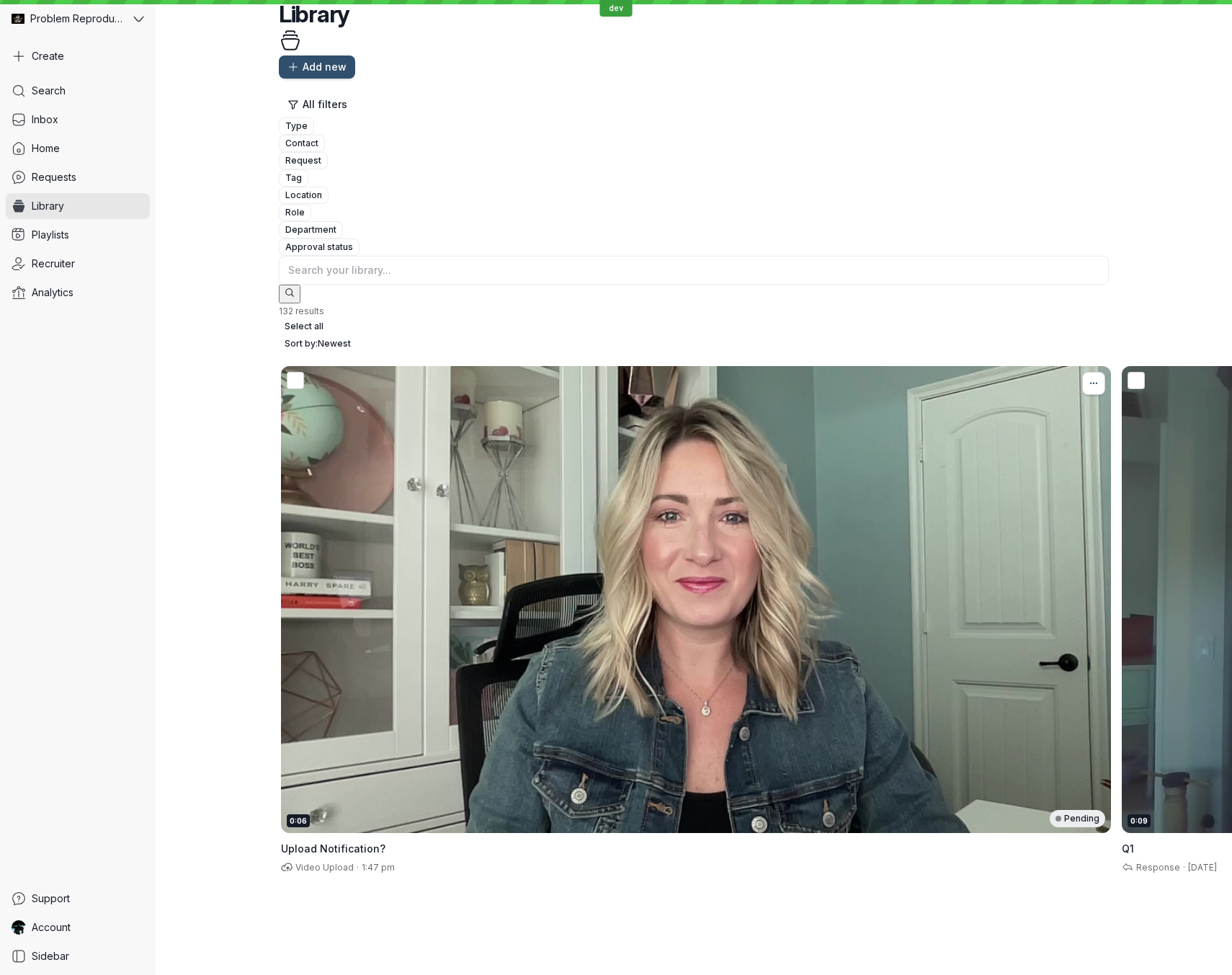
click at [1086, 377] on icon "More actions" at bounding box center [1094, 383] width 16 height 12
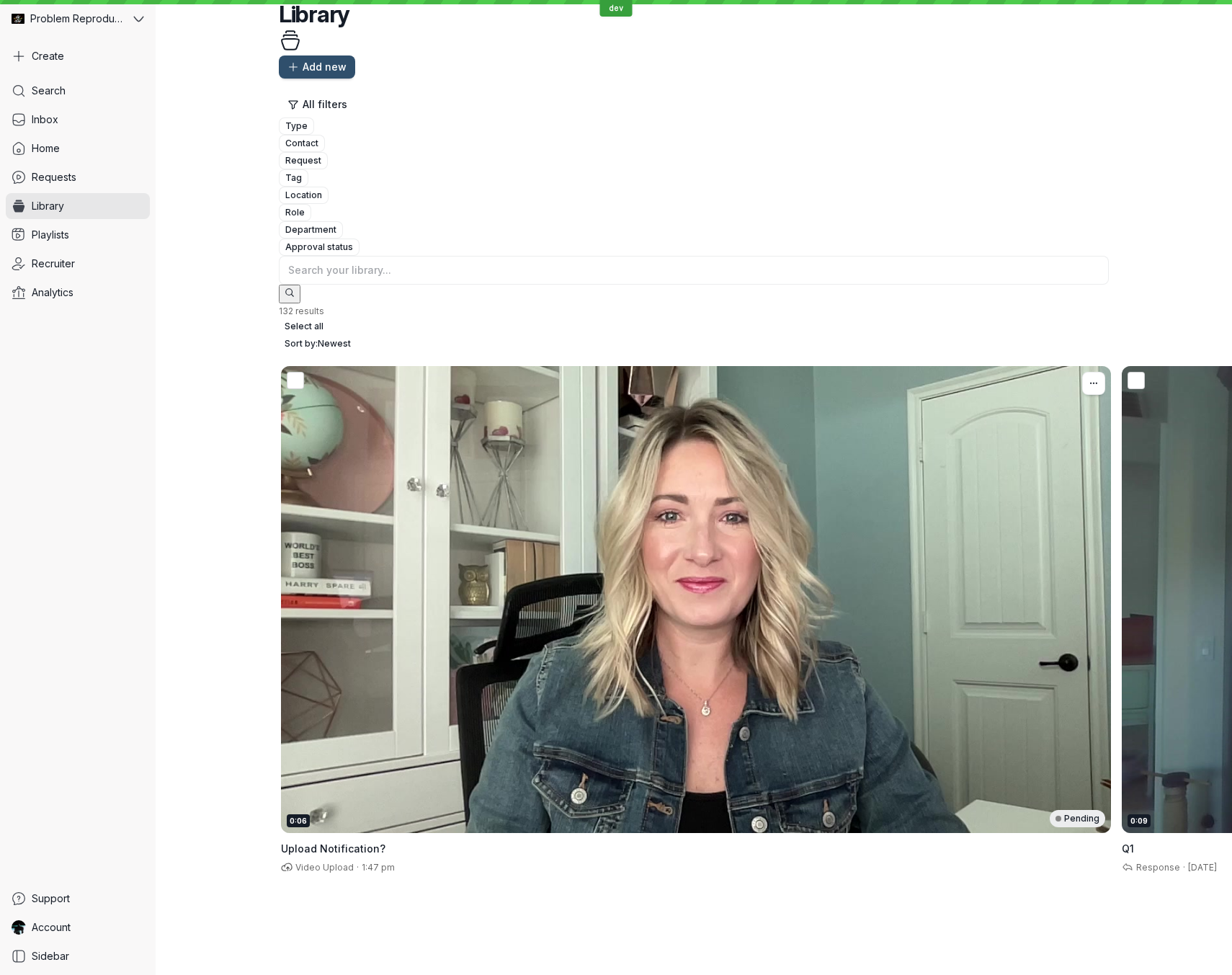
click at [95, 116] on link "Inbox" at bounding box center [78, 120] width 145 height 26
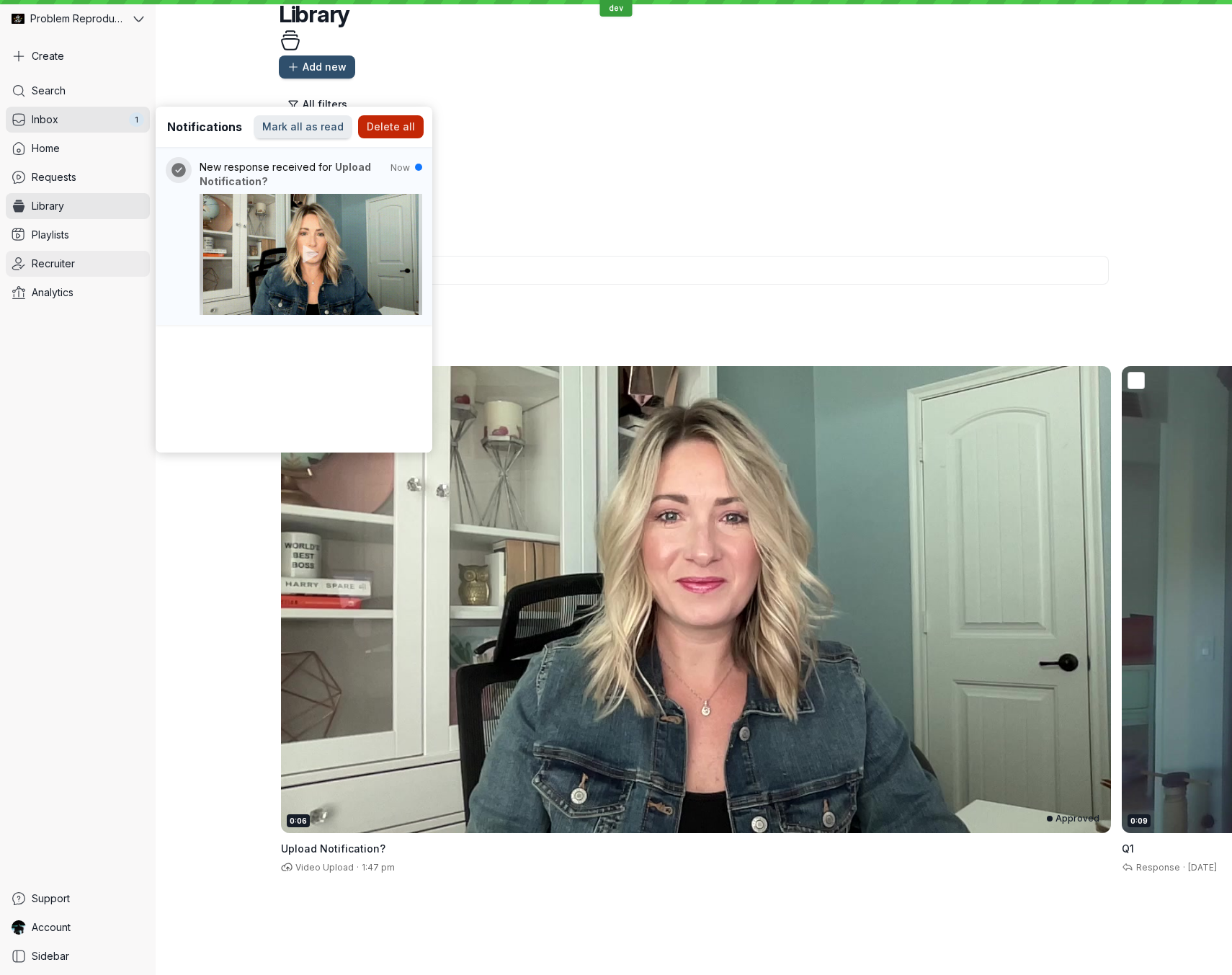
click at [126, 268] on link "Recruiter" at bounding box center [78, 263] width 145 height 26
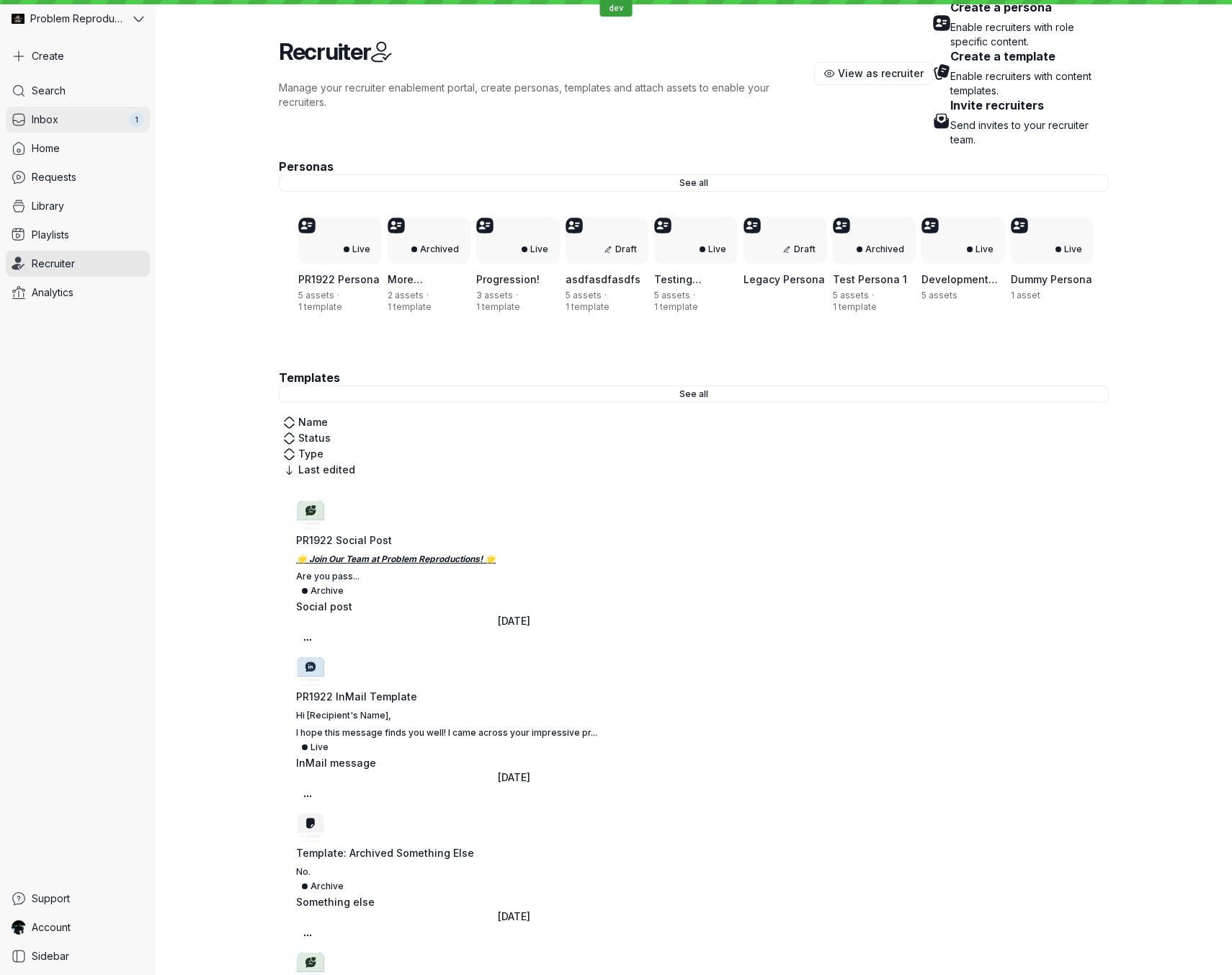
click at [81, 122] on link "Inbox 1" at bounding box center [78, 120] width 145 height 26
